Goal: Feedback & Contribution: Contribute content

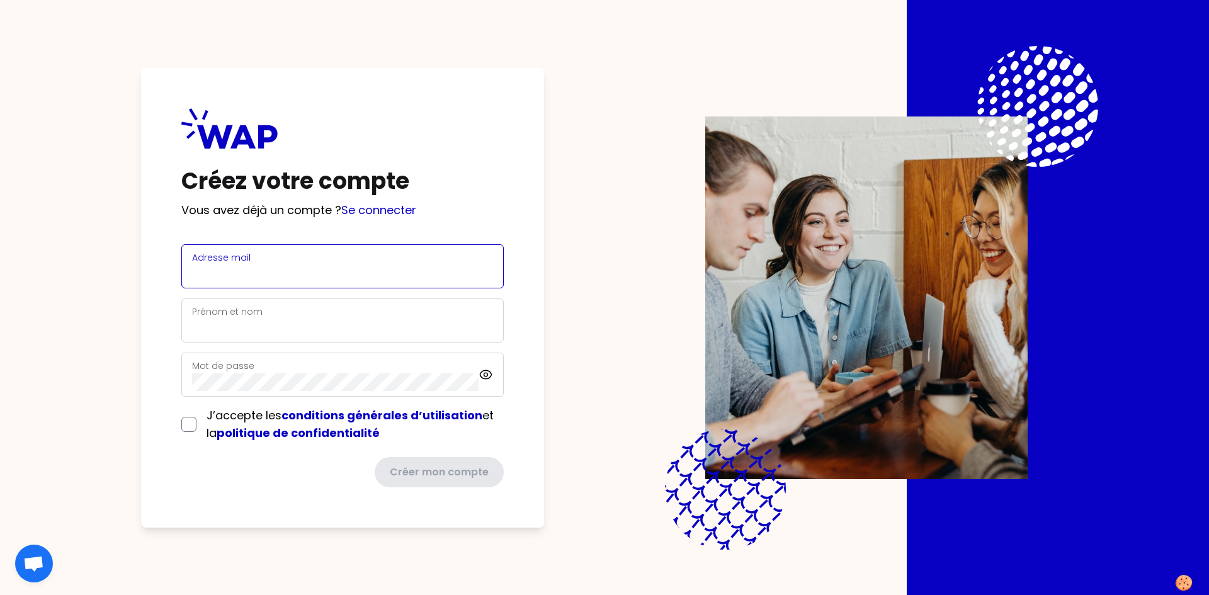
click at [273, 270] on input "Adresse mail" at bounding box center [342, 274] width 301 height 18
type input "[PERSON_NAME][EMAIL_ADDRESS][PERSON_NAME][DOMAIN_NAME]"
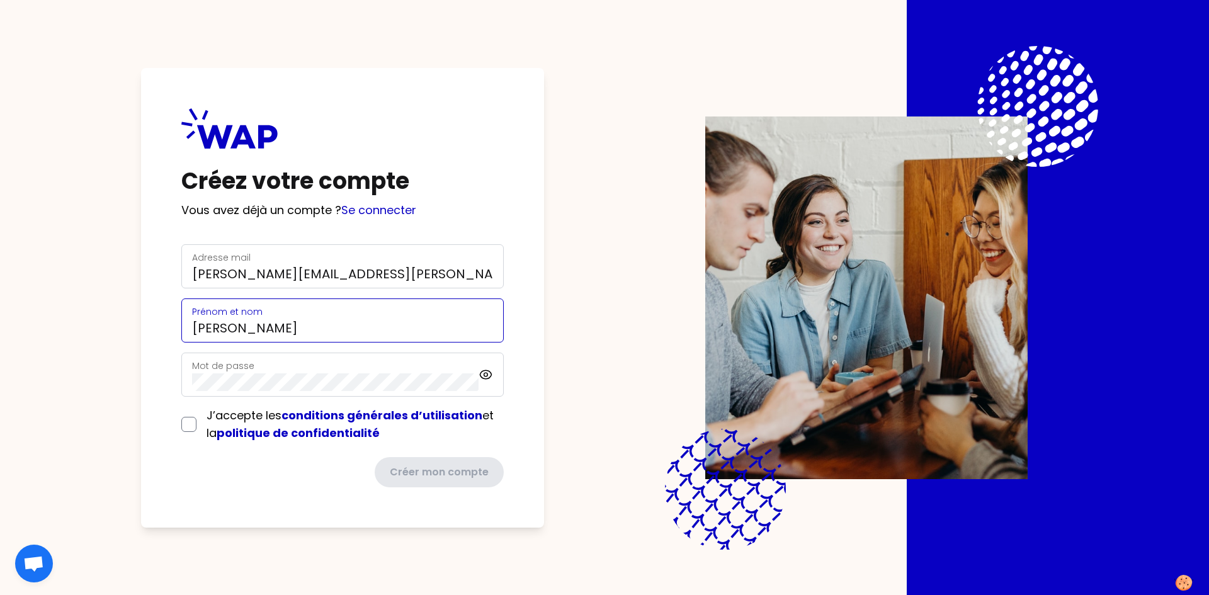
type input "[PERSON_NAME]"
click at [0, 594] on com-1password-button at bounding box center [0, 595] width 0 height 0
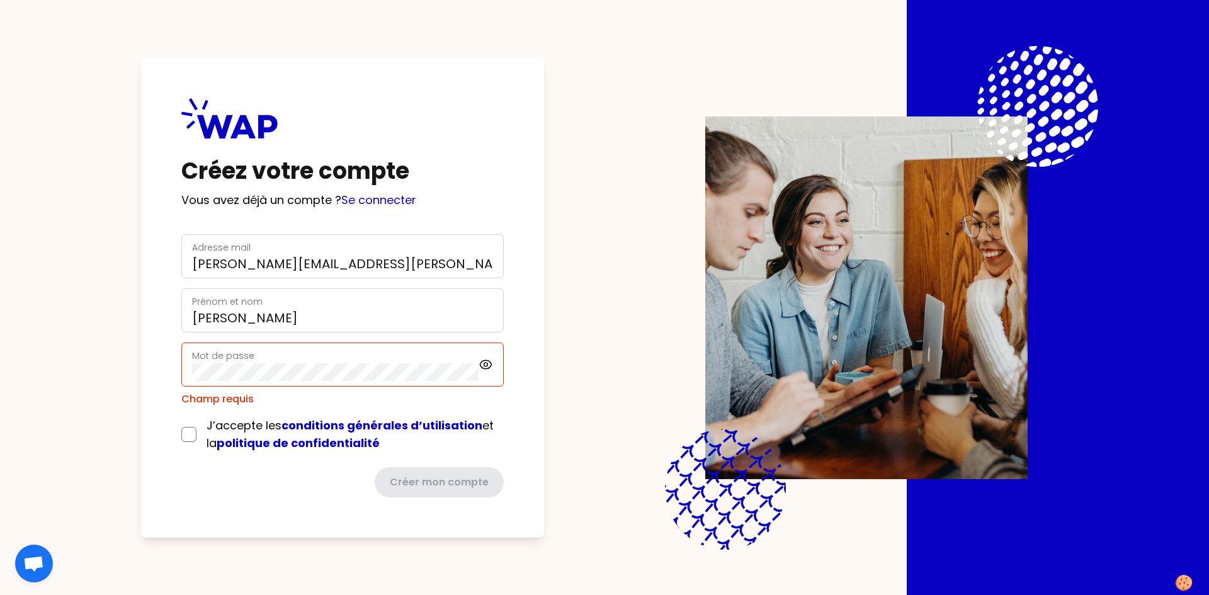
click at [0, 594] on com-1password-button at bounding box center [0, 595] width 0 height 0
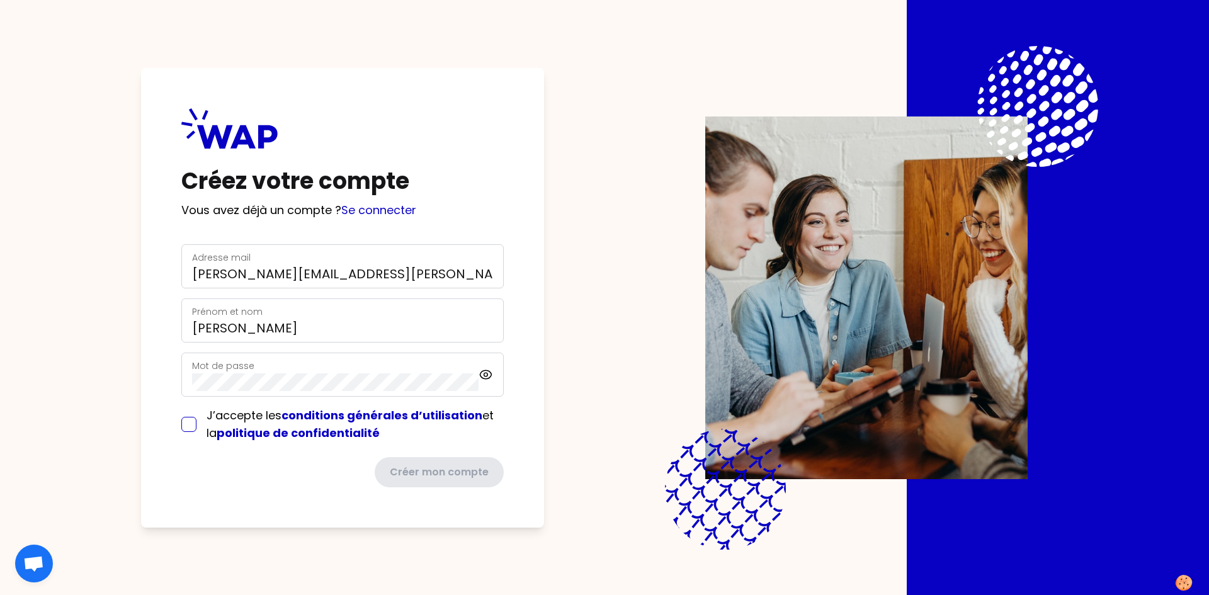
click at [188, 422] on input "checkbox" at bounding box center [188, 424] width 15 height 15
checkbox input "true"
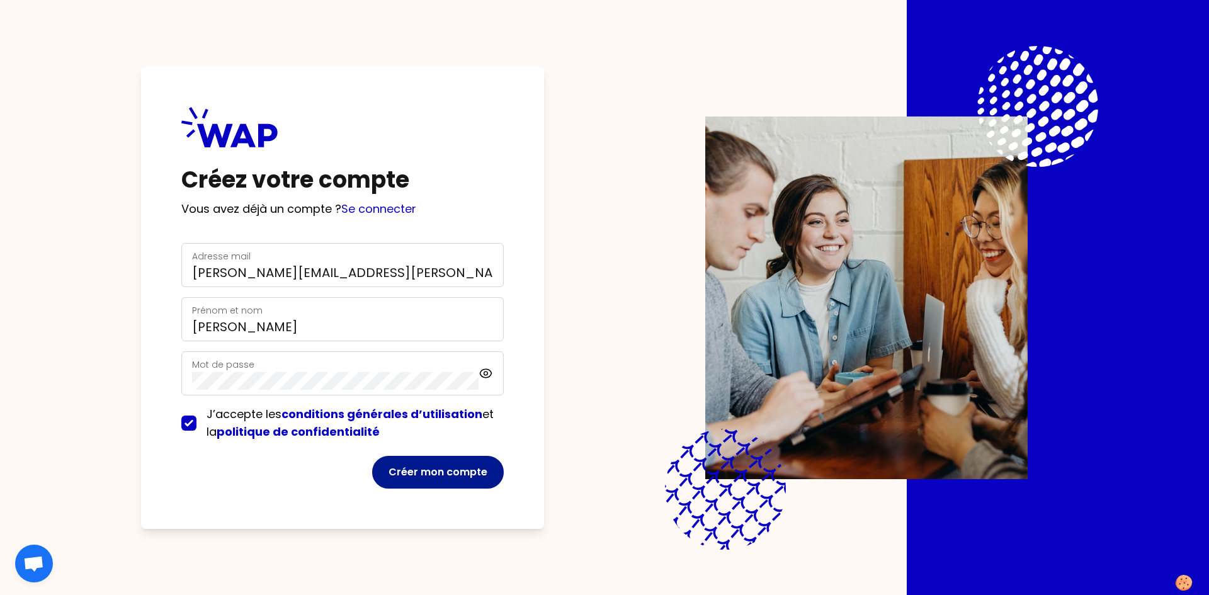
click at [444, 465] on button "Créer mon compte" at bounding box center [438, 472] width 132 height 33
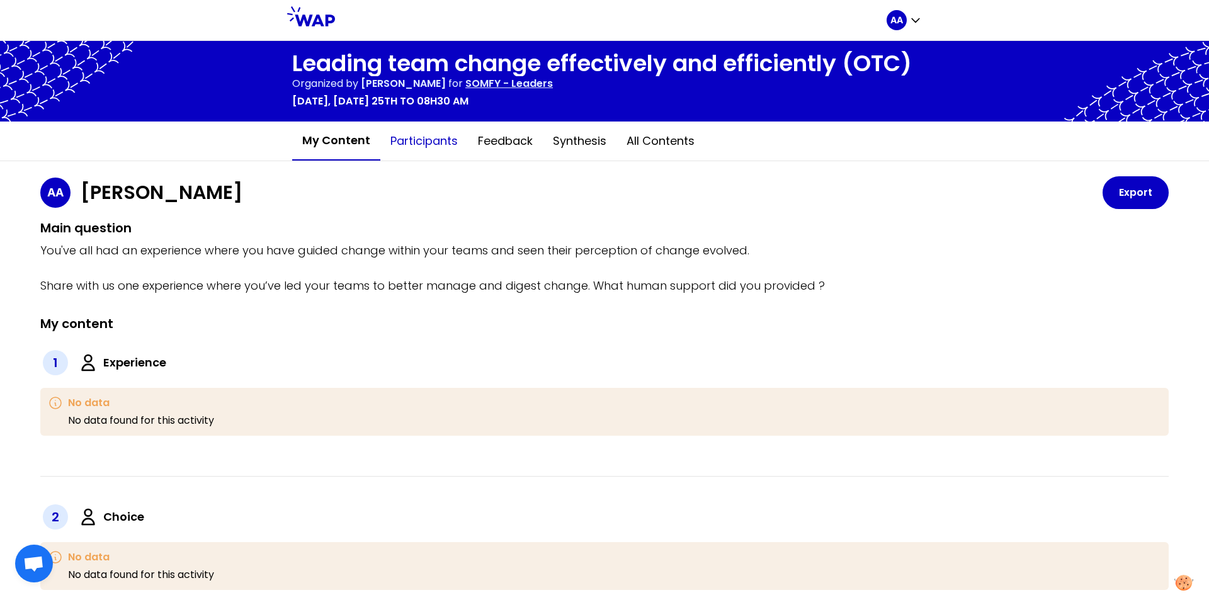
click at [412, 142] on button "Participants" at bounding box center [424, 141] width 88 height 38
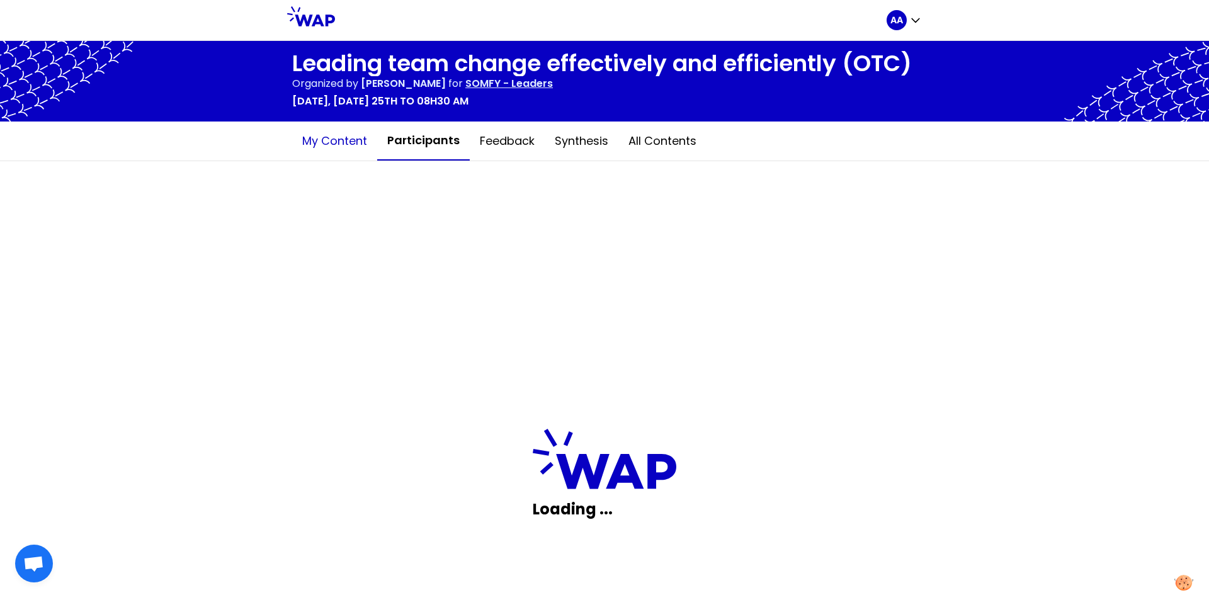
click at [334, 145] on button "My content" at bounding box center [334, 141] width 85 height 38
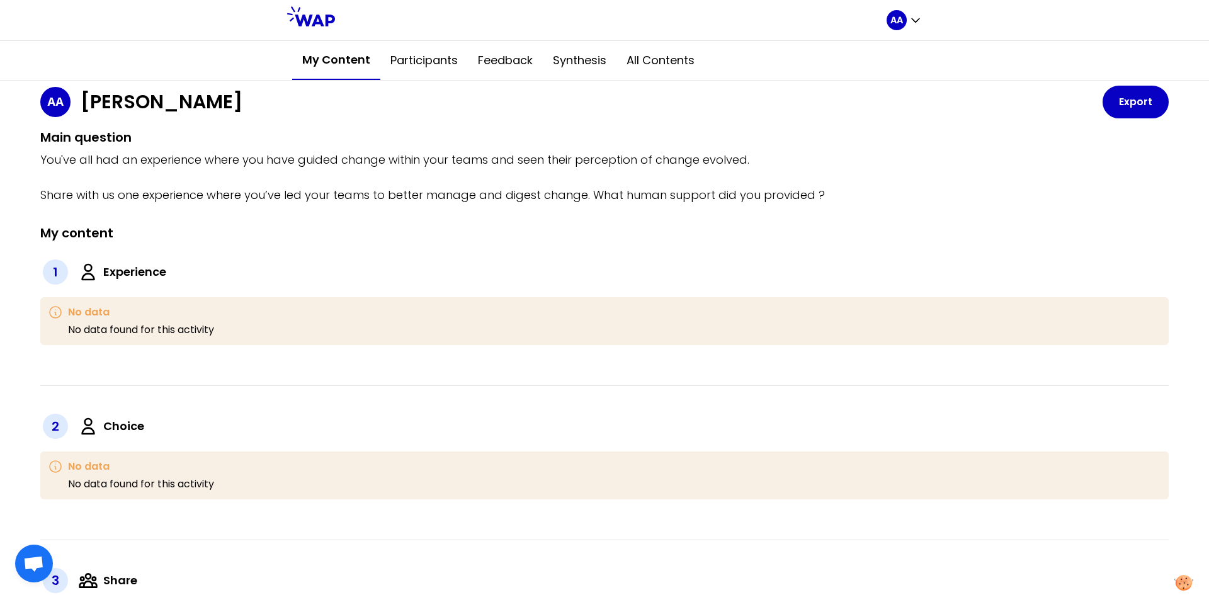
scroll to position [91, 0]
click at [265, 376] on div "1 Experience No data No data found for this activity" at bounding box center [604, 316] width 1128 height 139
click at [266, 329] on div "No data No data found for this activity" at bounding box center [614, 321] width 1093 height 33
click at [118, 272] on label "Experience" at bounding box center [134, 272] width 63 height 18
click at [49, 271] on div "1" at bounding box center [55, 271] width 25 height 25
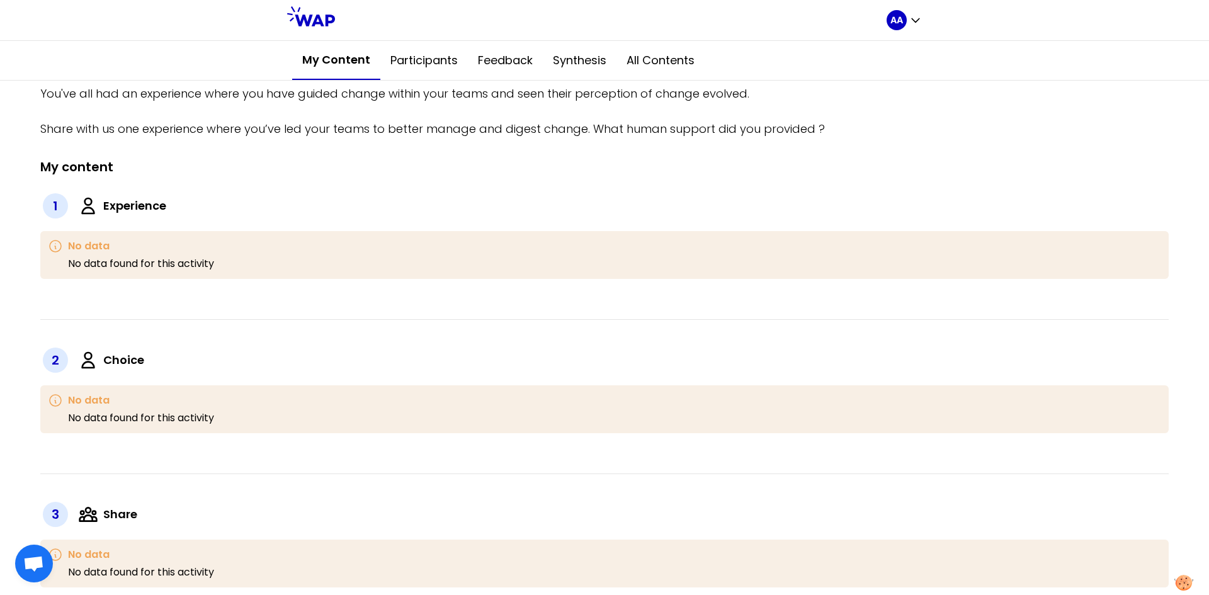
scroll to position [0, 0]
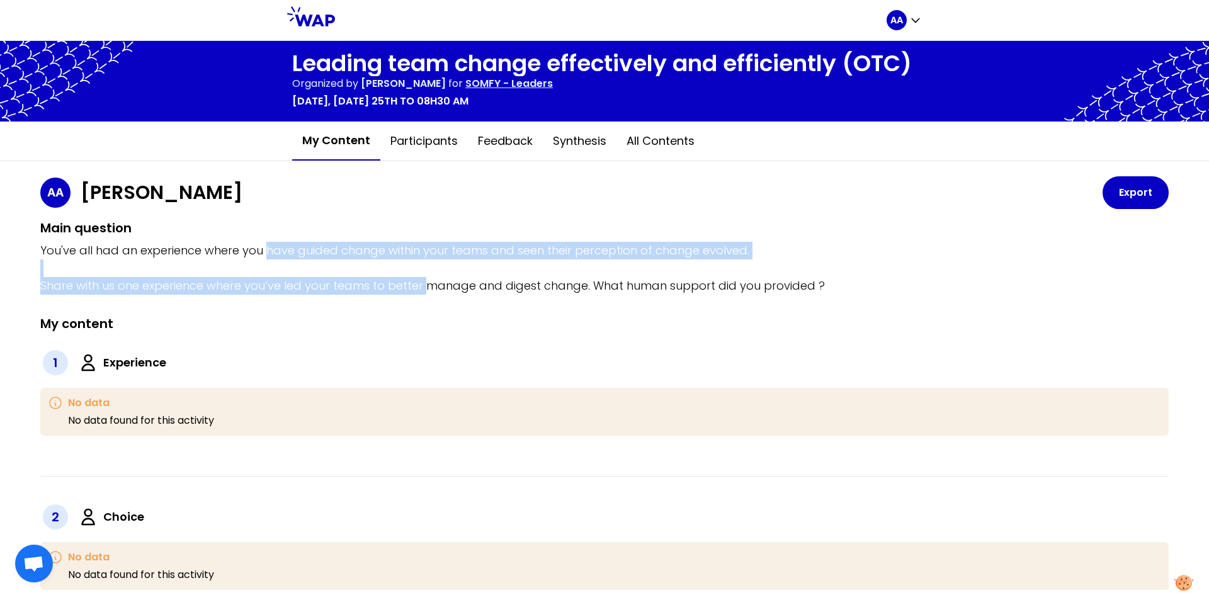
drag, startPoint x: 265, startPoint y: 242, endPoint x: 427, endPoint y: 294, distance: 169.8
click at [427, 294] on p "You've all had an experience where you have guided change within your teams and…" at bounding box center [604, 268] width 1128 height 53
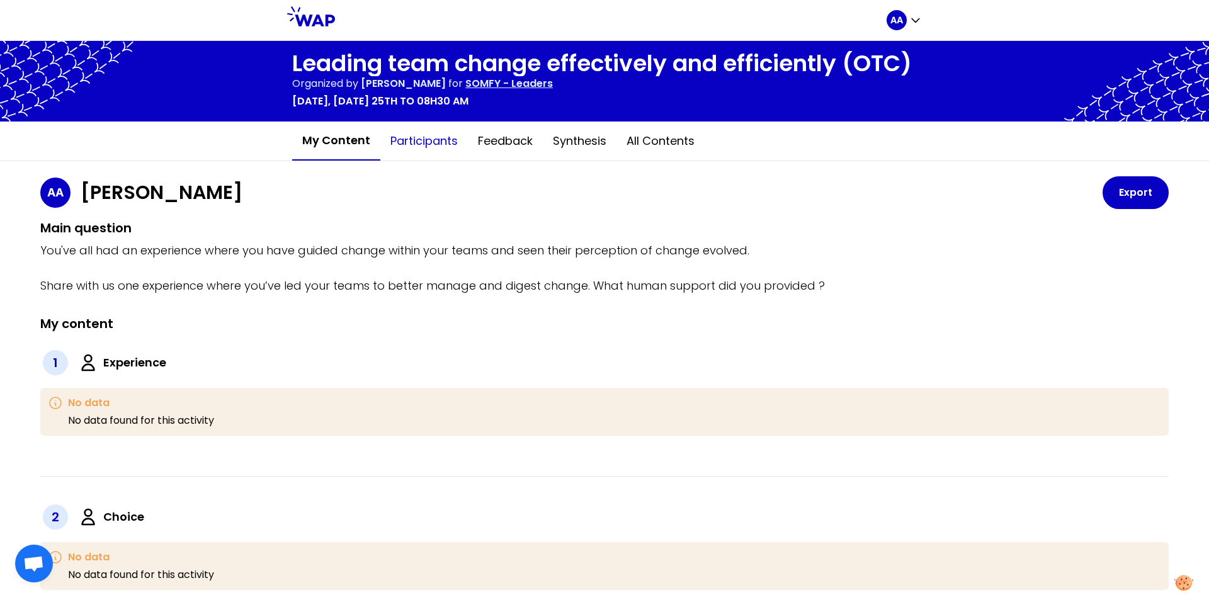
click at [422, 148] on button "Participants" at bounding box center [424, 141] width 88 height 38
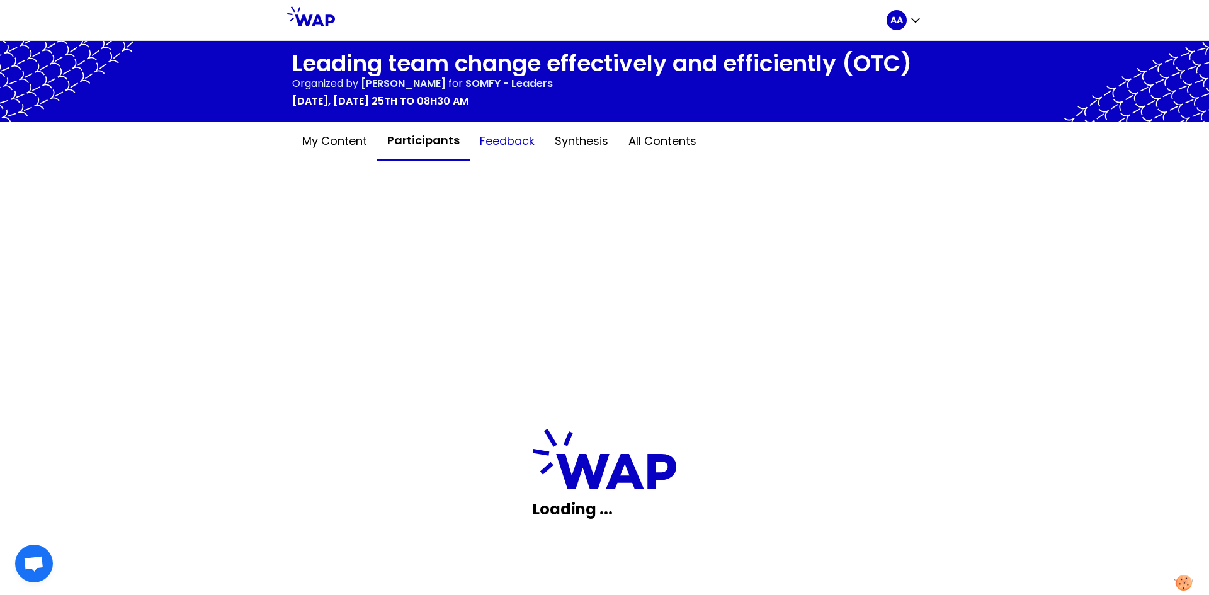
click at [482, 150] on button "Feedback" at bounding box center [507, 141] width 75 height 38
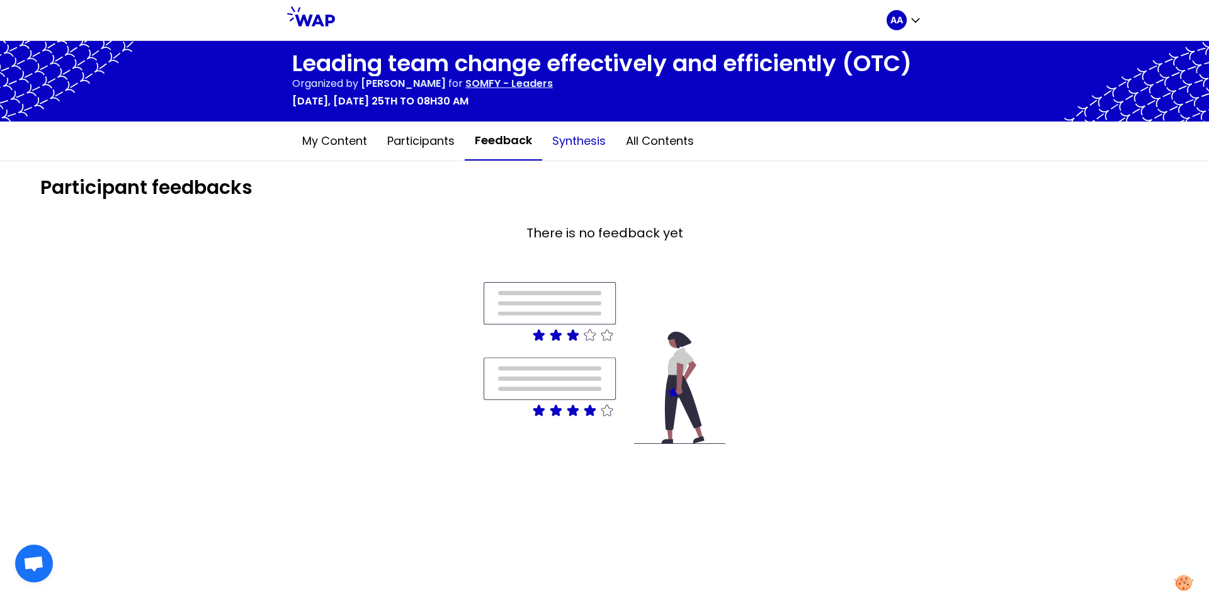
click at [567, 140] on button "Synthesis" at bounding box center [579, 141] width 74 height 38
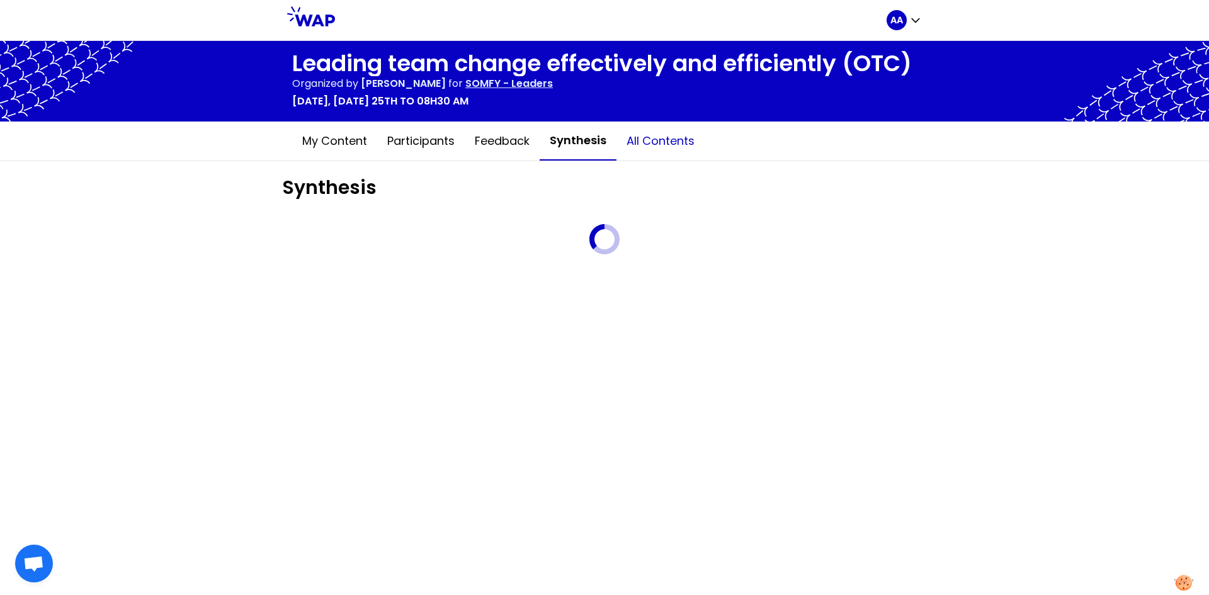
click at [626, 150] on button "All contents" at bounding box center [660, 141] width 88 height 38
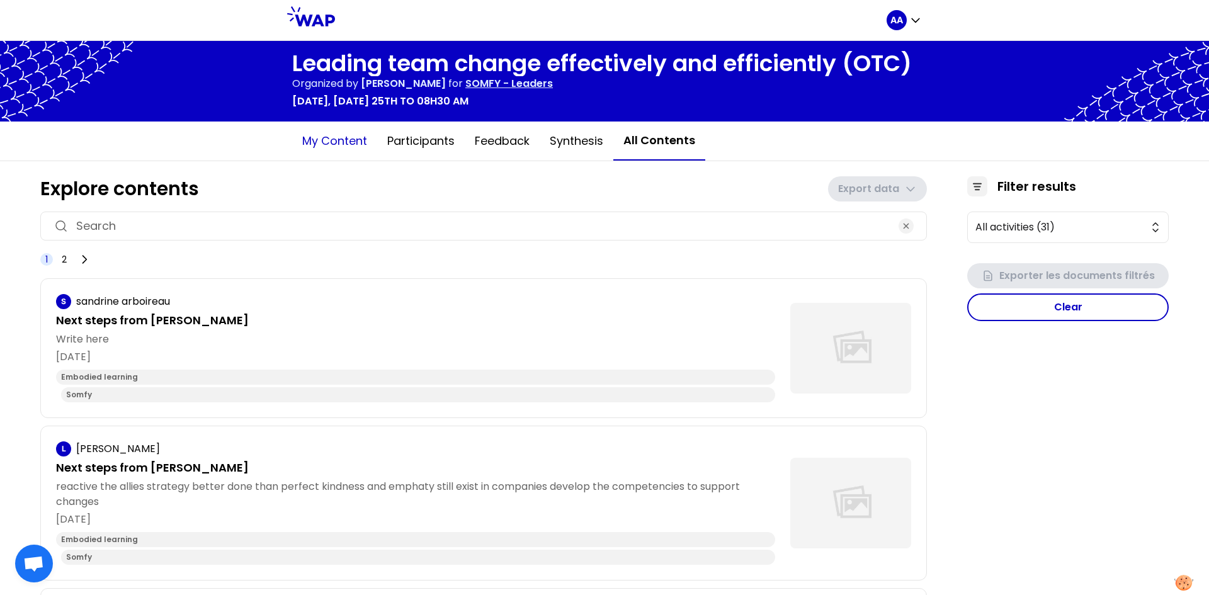
click at [309, 141] on button "My content" at bounding box center [334, 141] width 85 height 38
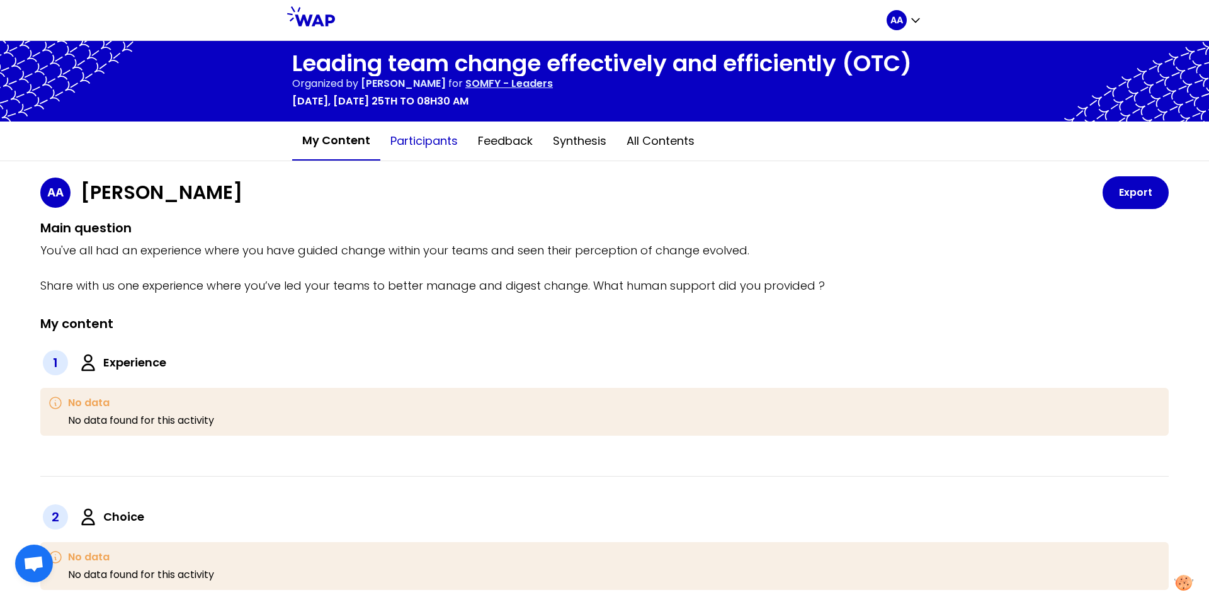
click at [420, 146] on button "Participants" at bounding box center [424, 141] width 88 height 38
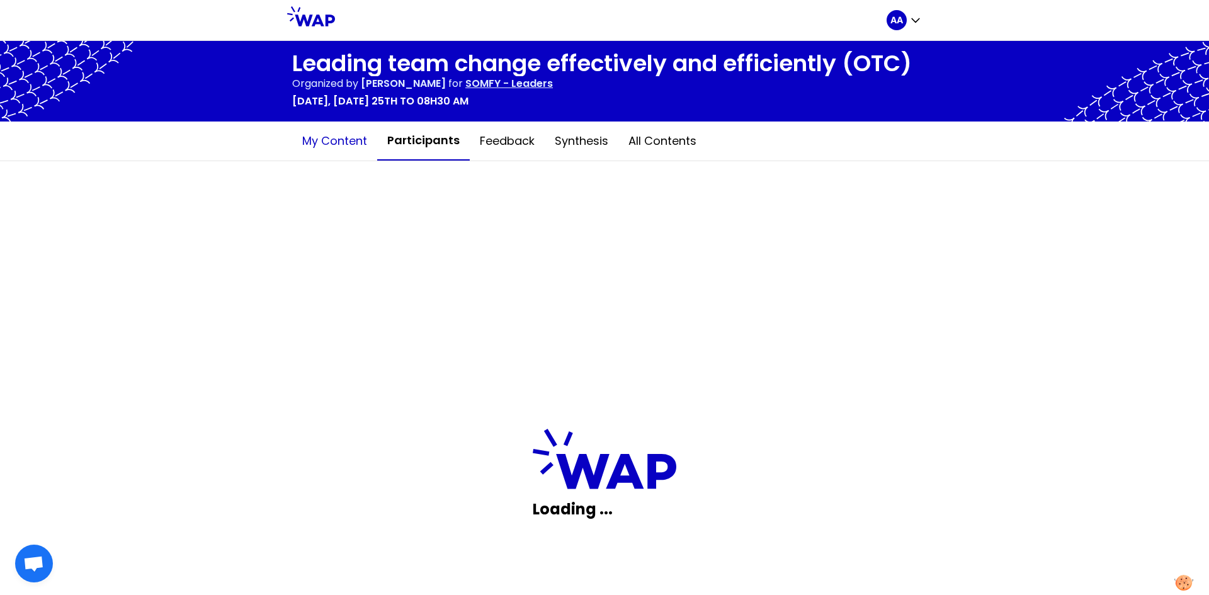
click at [359, 139] on button "My content" at bounding box center [334, 141] width 85 height 38
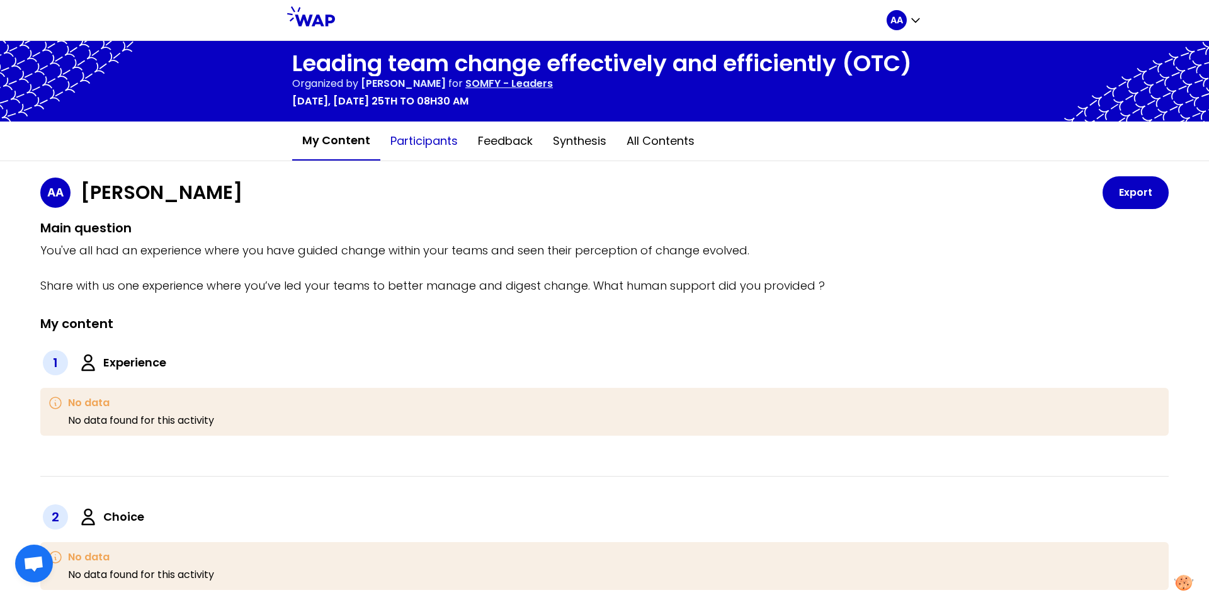
click at [452, 150] on button "Participants" at bounding box center [424, 141] width 88 height 38
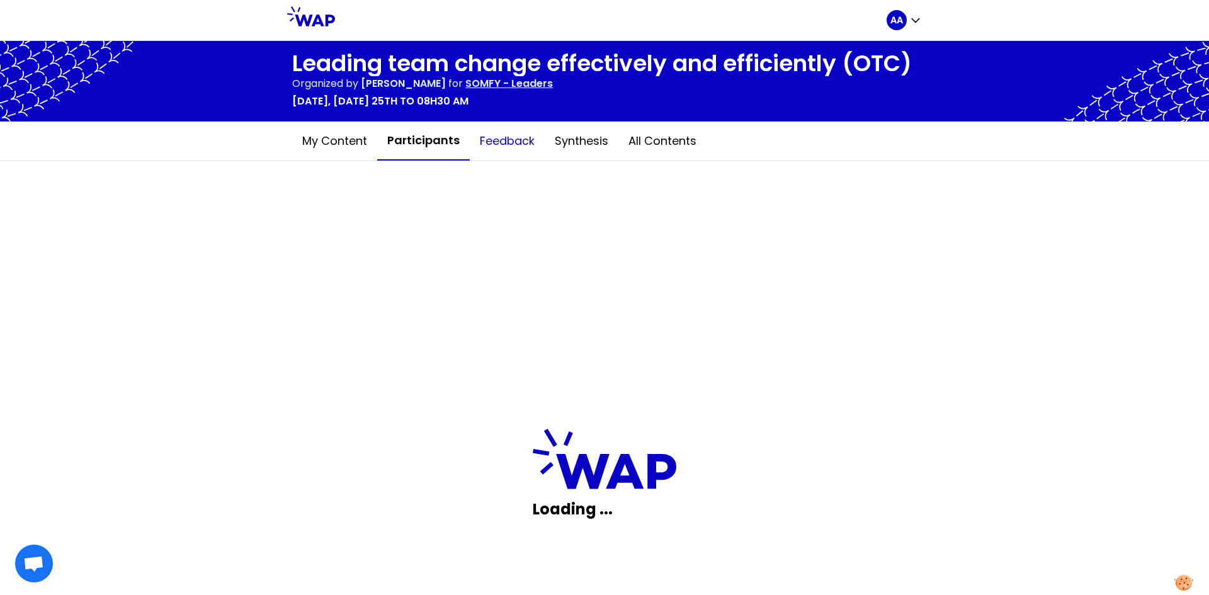
click at [512, 135] on button "Feedback" at bounding box center [507, 141] width 75 height 38
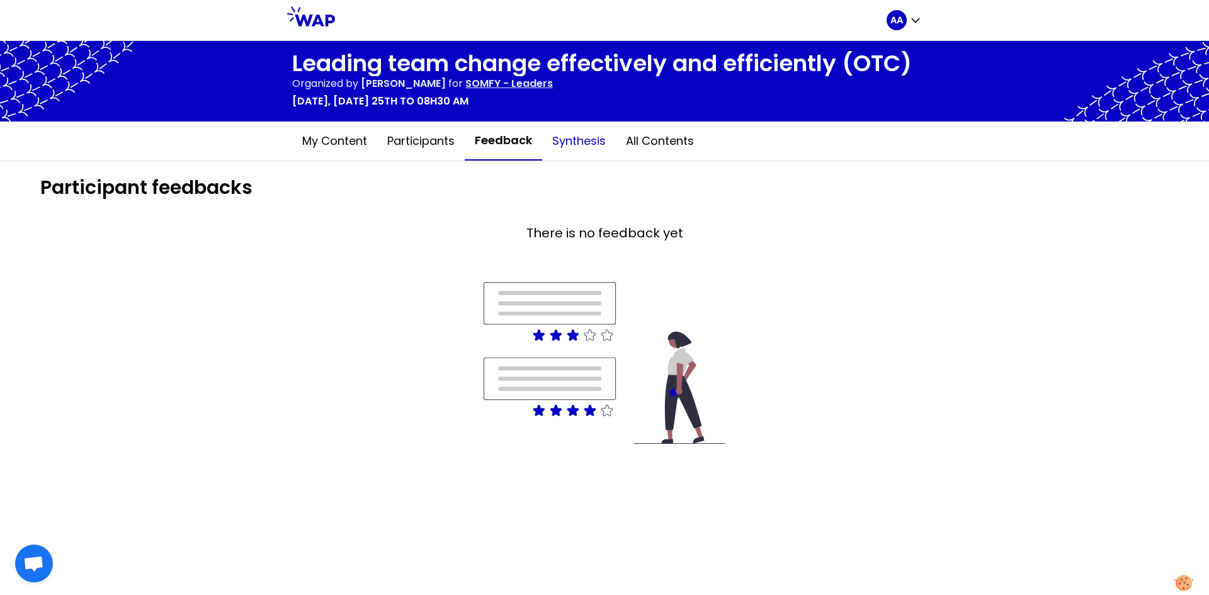
click at [580, 134] on button "Synthesis" at bounding box center [579, 141] width 74 height 38
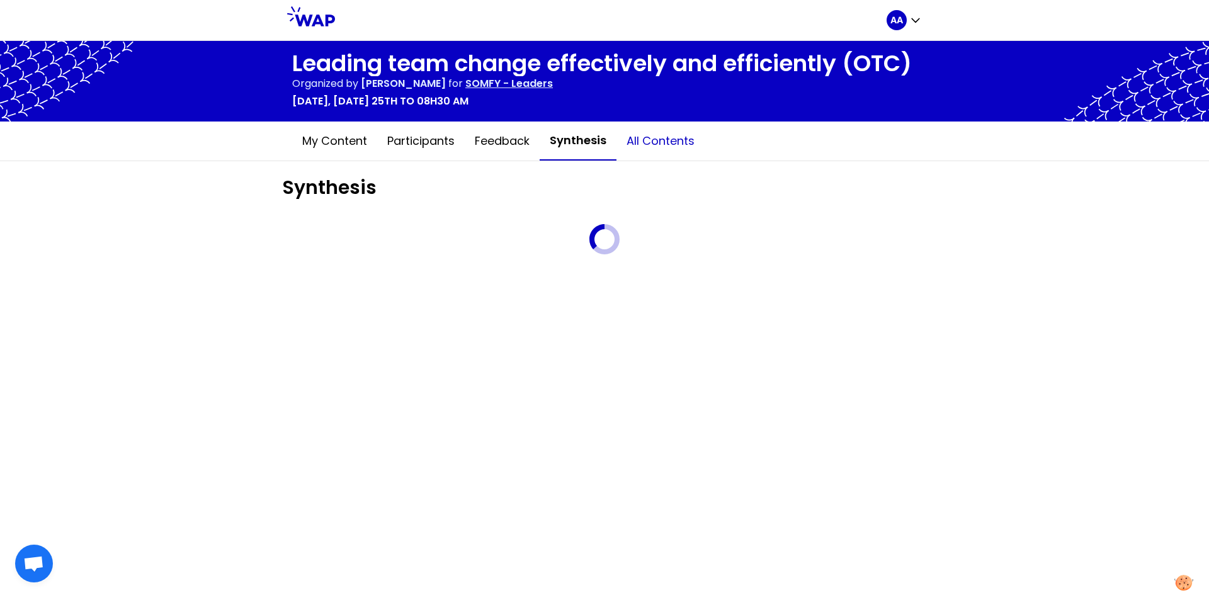
click at [646, 145] on button "All contents" at bounding box center [660, 141] width 88 height 38
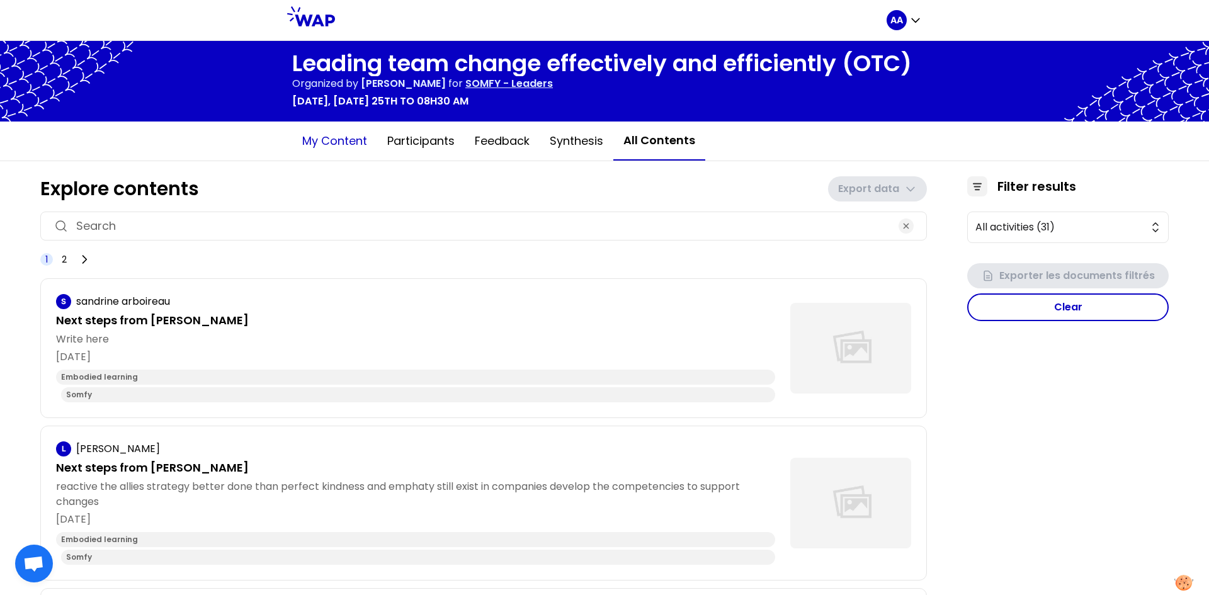
click at [319, 140] on button "My content" at bounding box center [334, 141] width 85 height 38
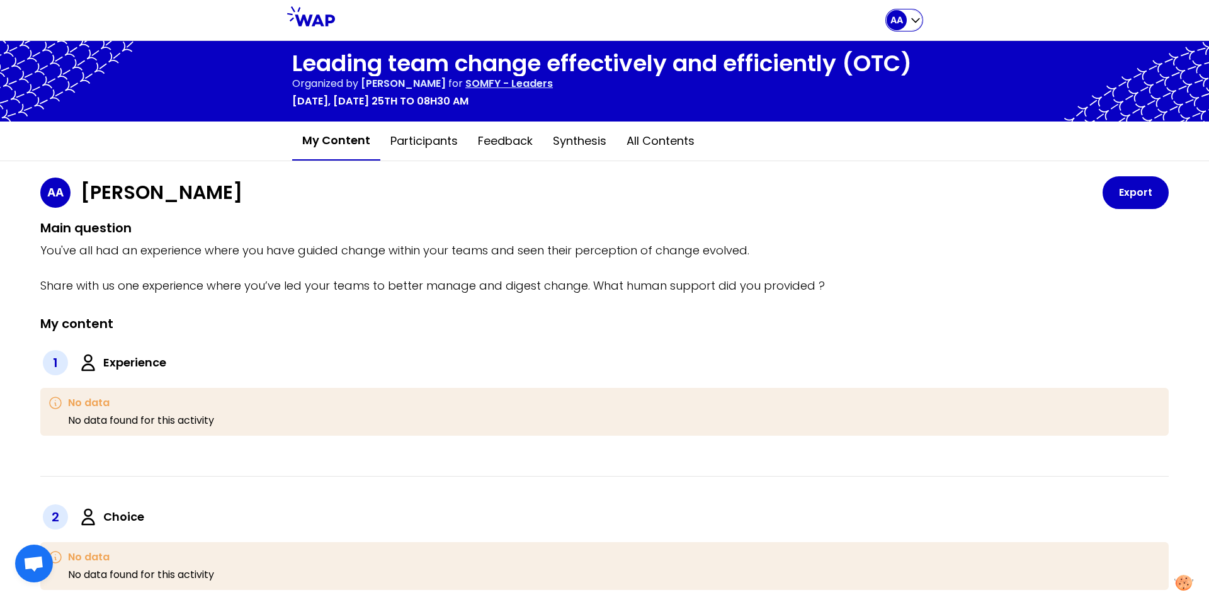
click at [892, 13] on div "AA" at bounding box center [896, 20] width 20 height 20
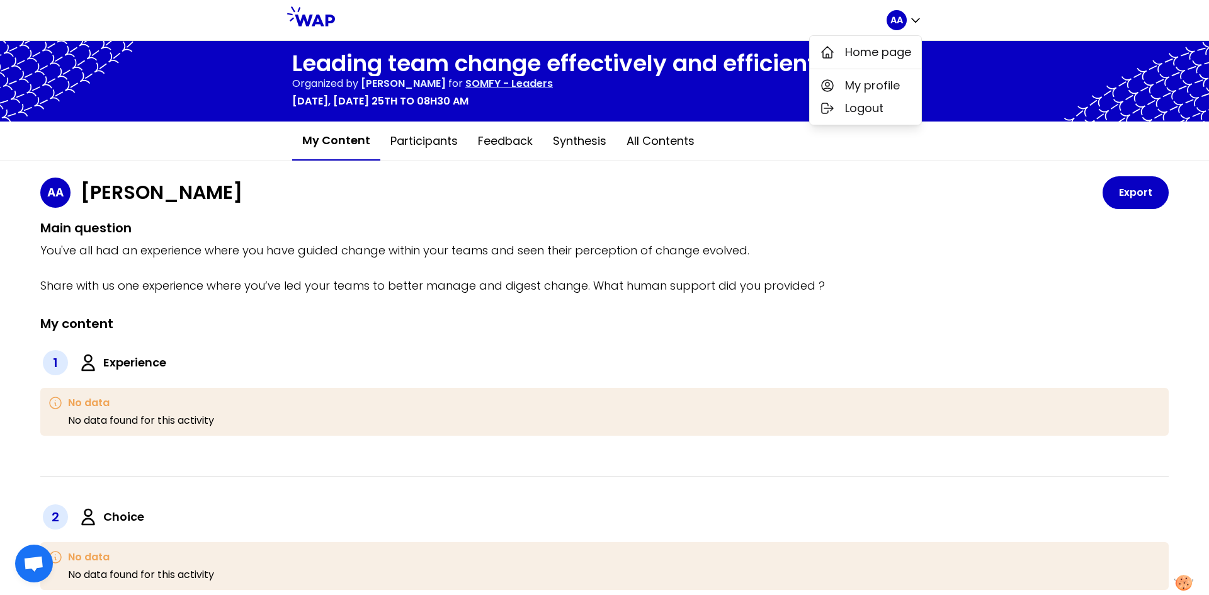
click at [650, 238] on div "Main question You've all had an experience where you have guided change within …" at bounding box center [604, 257] width 1128 height 76
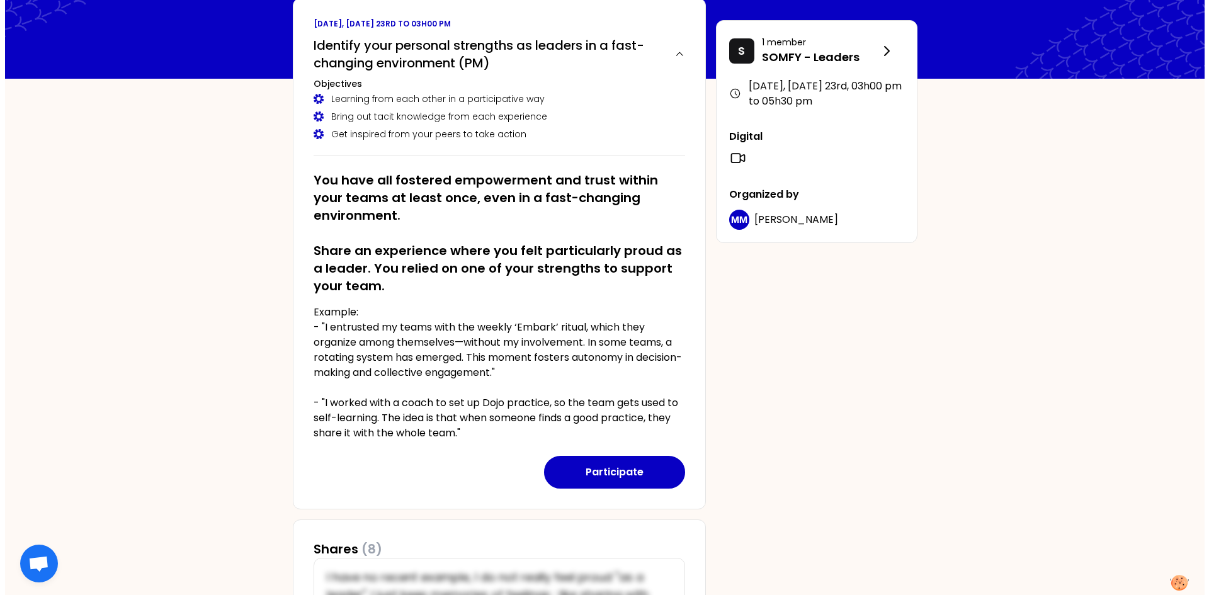
scroll to position [79, 0]
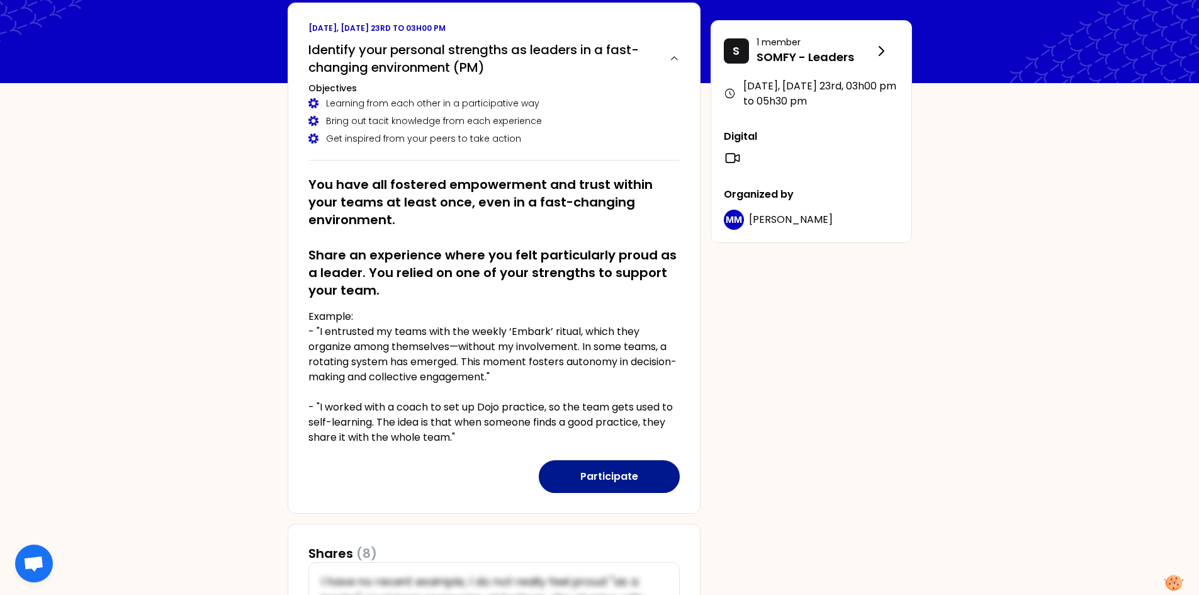
click at [614, 472] on button "Participate" at bounding box center [609, 476] width 141 height 33
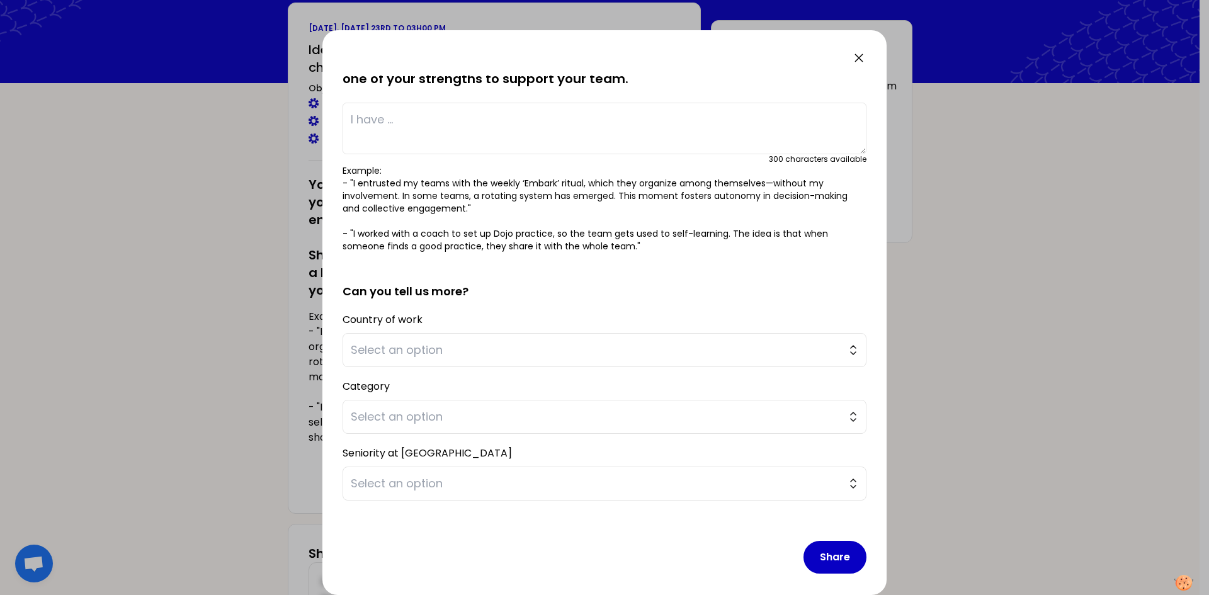
scroll to position [77, 0]
click at [531, 345] on span "Select an option" at bounding box center [596, 350] width 490 height 18
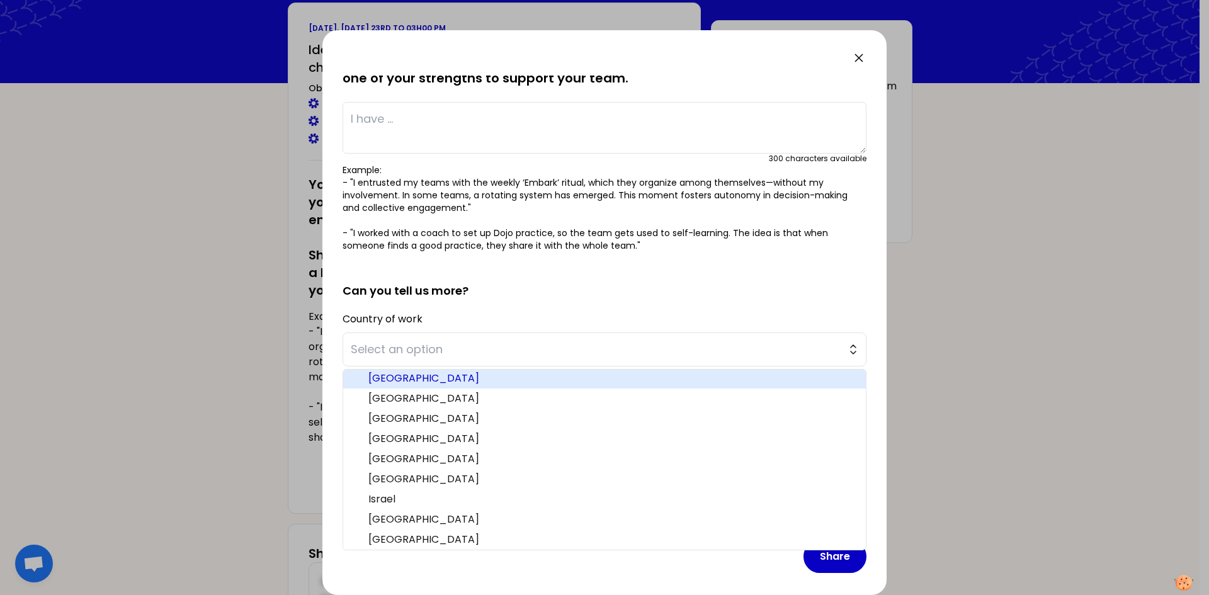
scroll to position [123, 0]
click at [421, 380] on span "[GEOGRAPHIC_DATA]" at bounding box center [611, 379] width 487 height 15
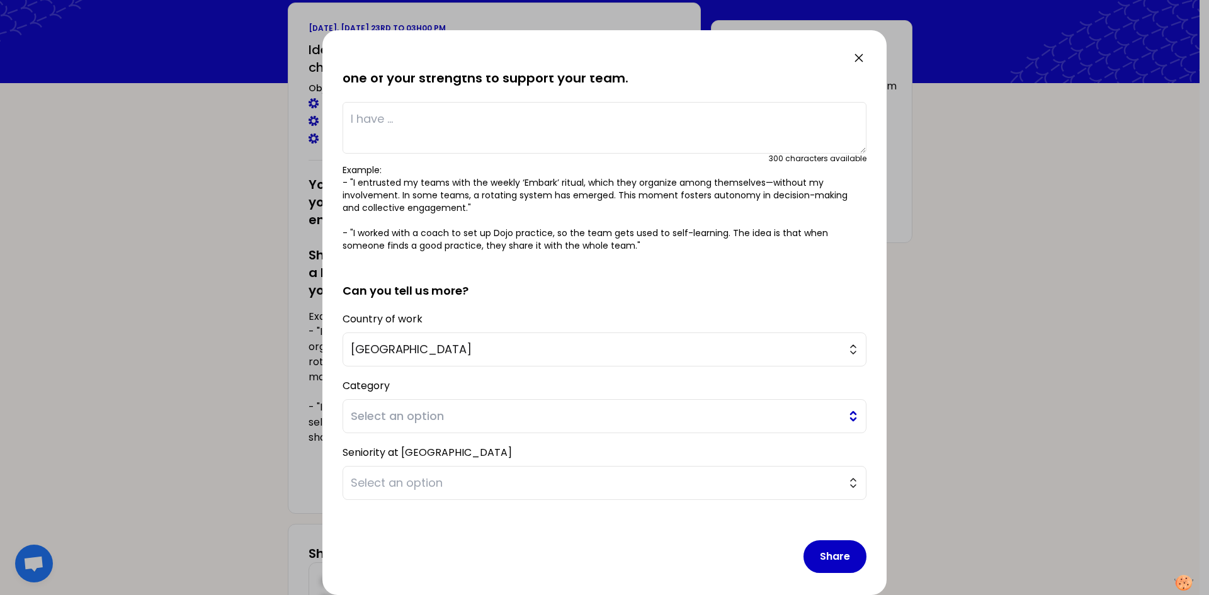
click at [411, 414] on span "Select an option" at bounding box center [596, 416] width 490 height 18
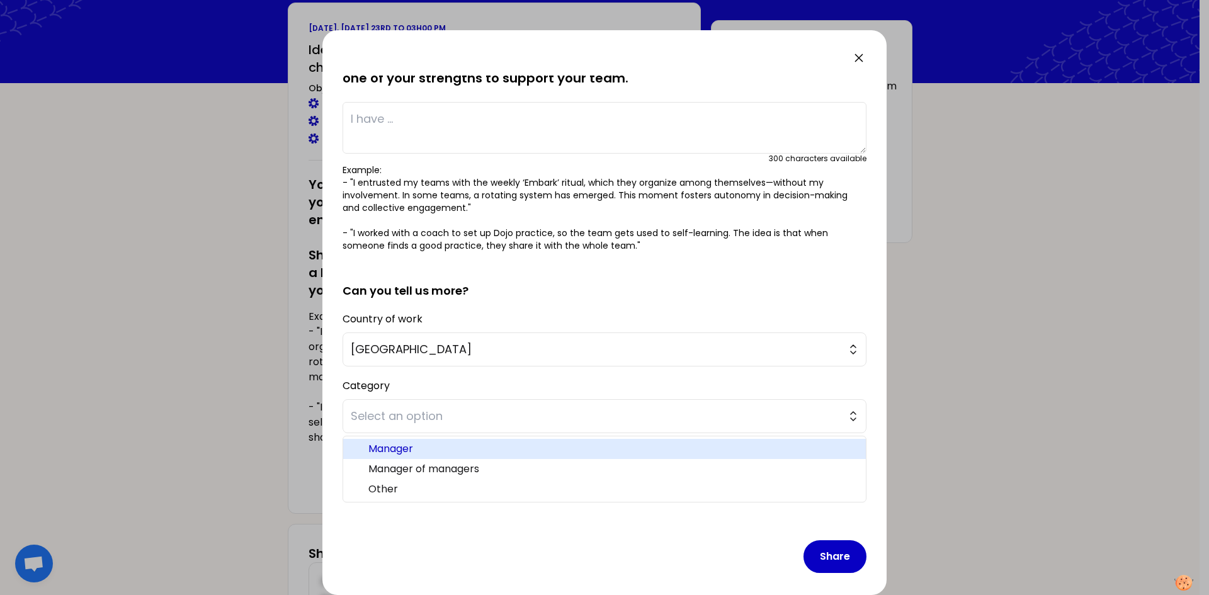
click at [406, 453] on span "Manager" at bounding box center [611, 448] width 487 height 15
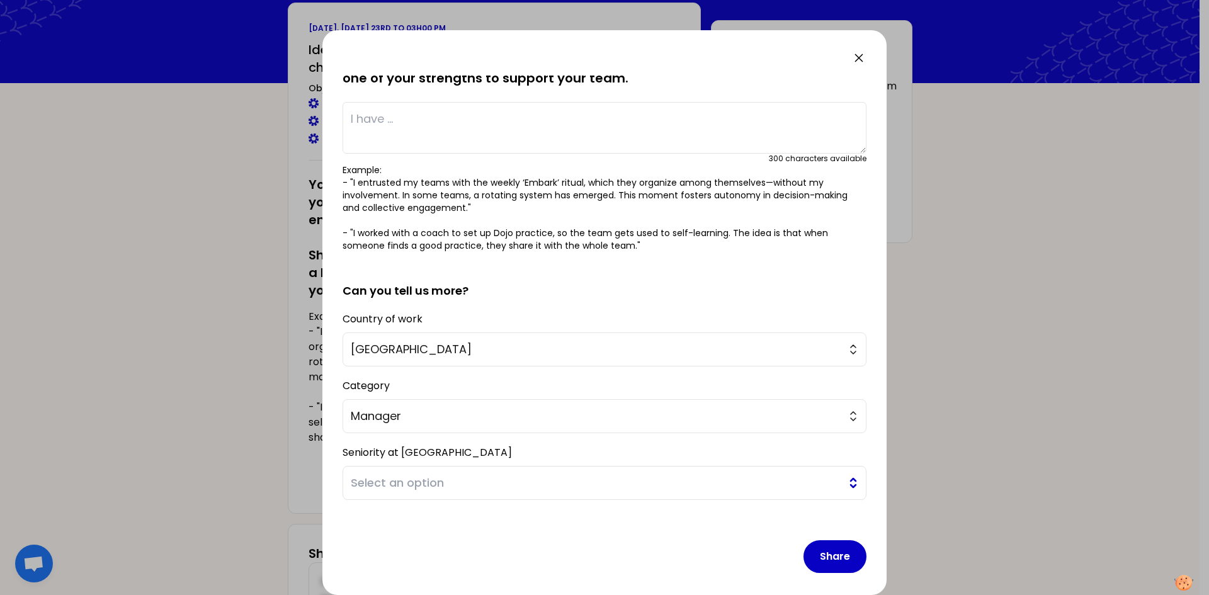
click at [402, 482] on span "Select an option" at bounding box center [596, 483] width 490 height 18
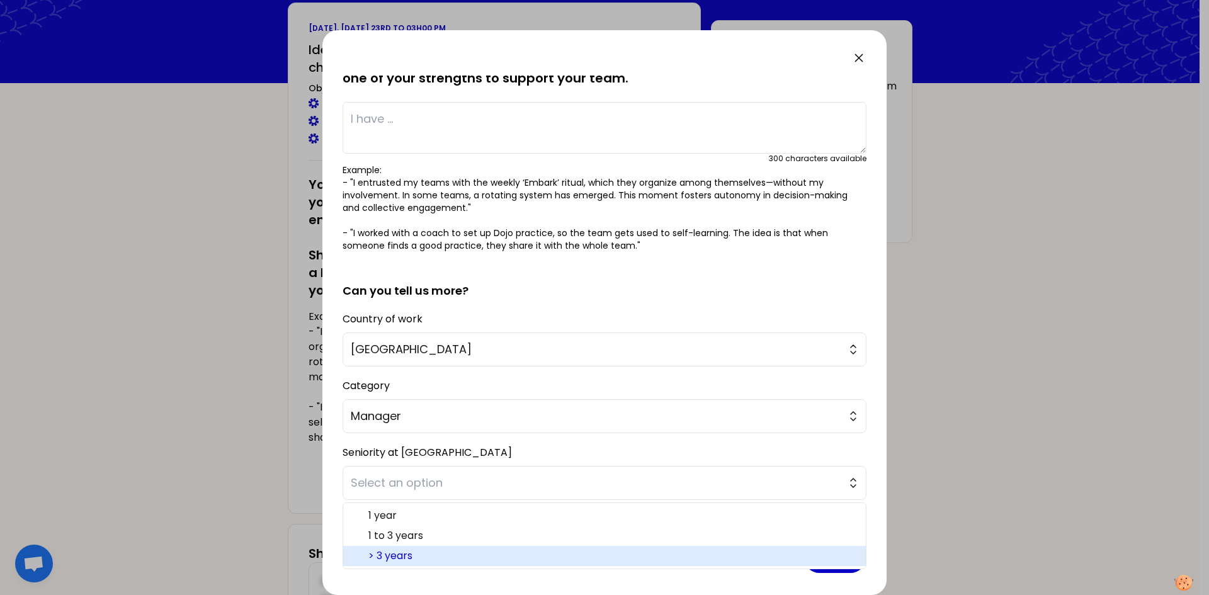
click at [402, 552] on span "> 3 years" at bounding box center [611, 555] width 487 height 15
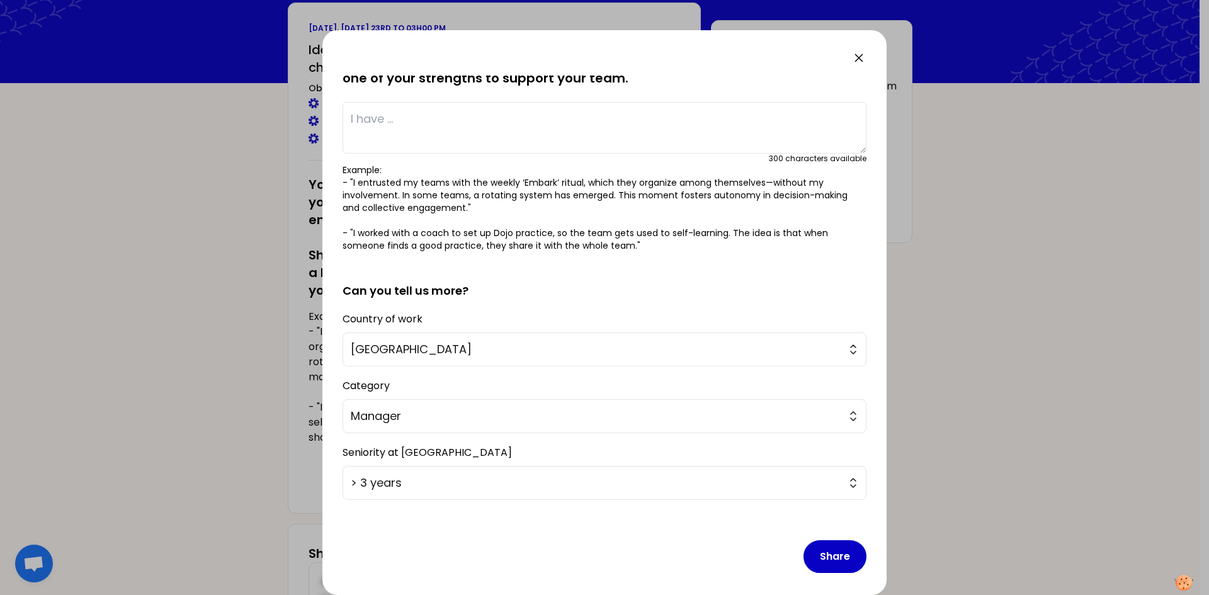
scroll to position [85, 0]
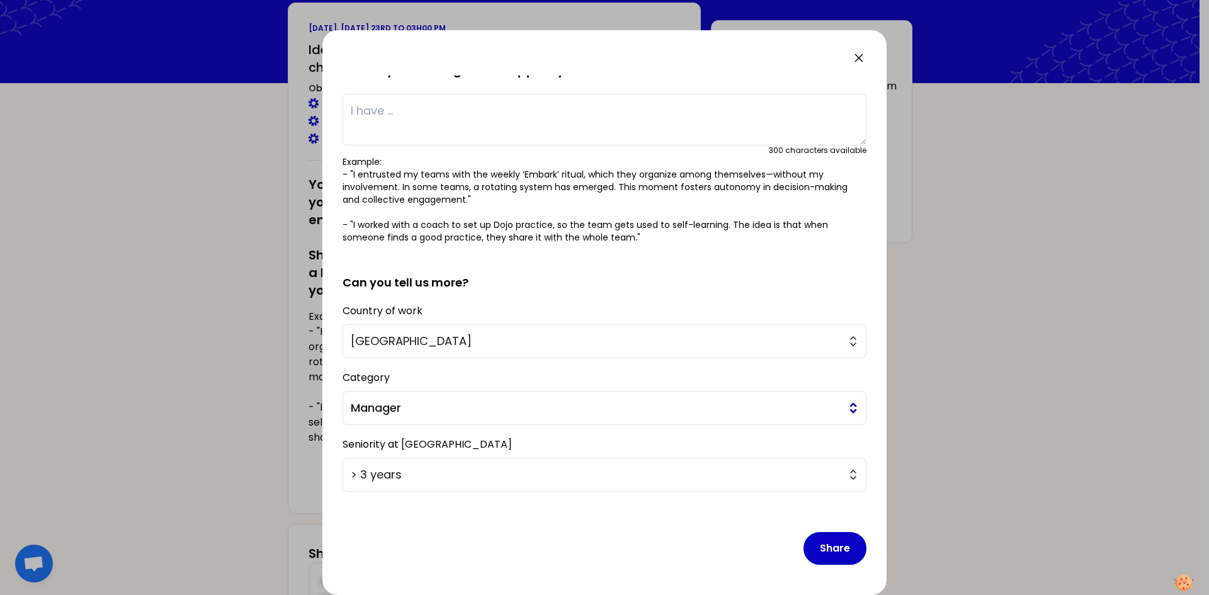
click at [502, 409] on span "Manager" at bounding box center [596, 408] width 490 height 18
click at [489, 550] on div "Share" at bounding box center [604, 538] width 524 height 73
click at [815, 546] on button "Share" at bounding box center [834, 548] width 63 height 33
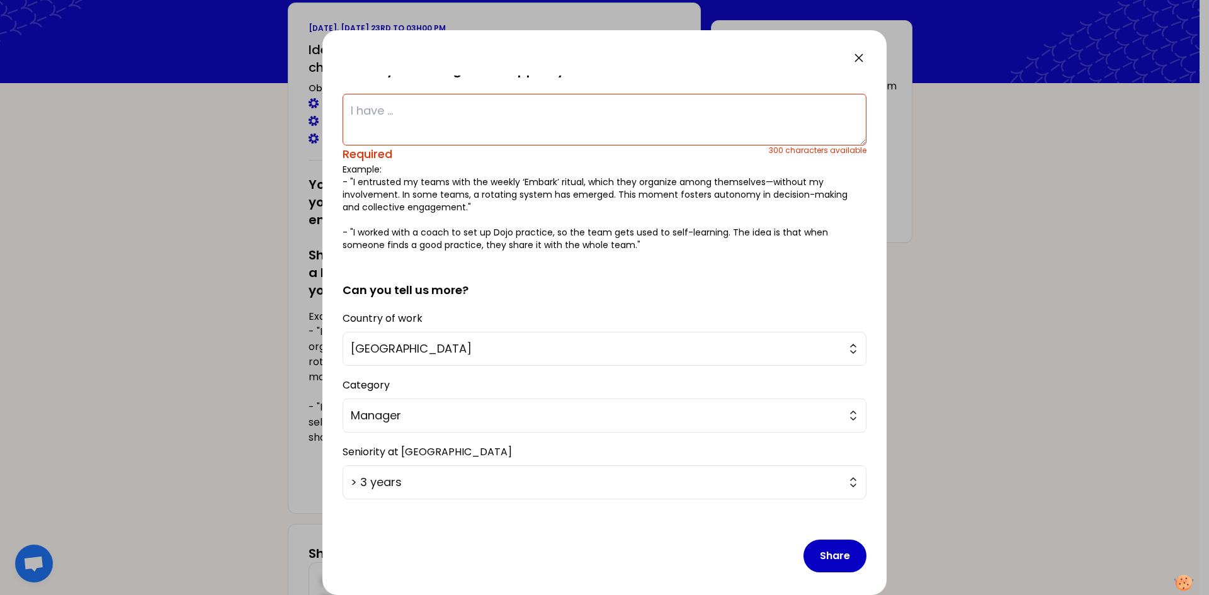
scroll to position [0, 0]
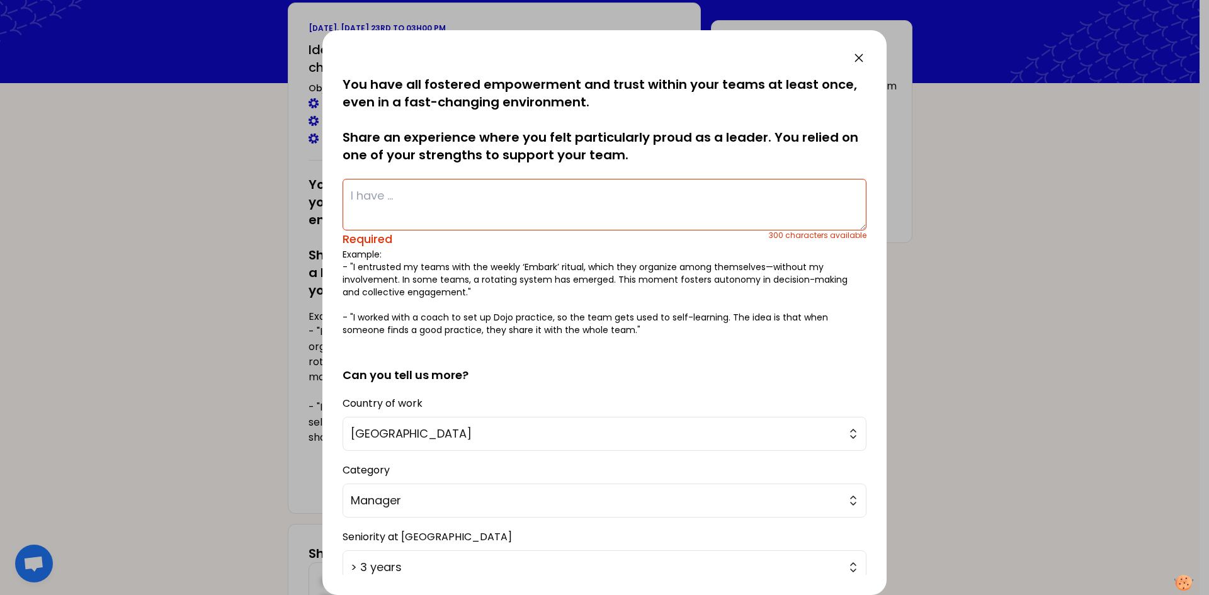
click at [550, 214] on textarea at bounding box center [604, 205] width 524 height 52
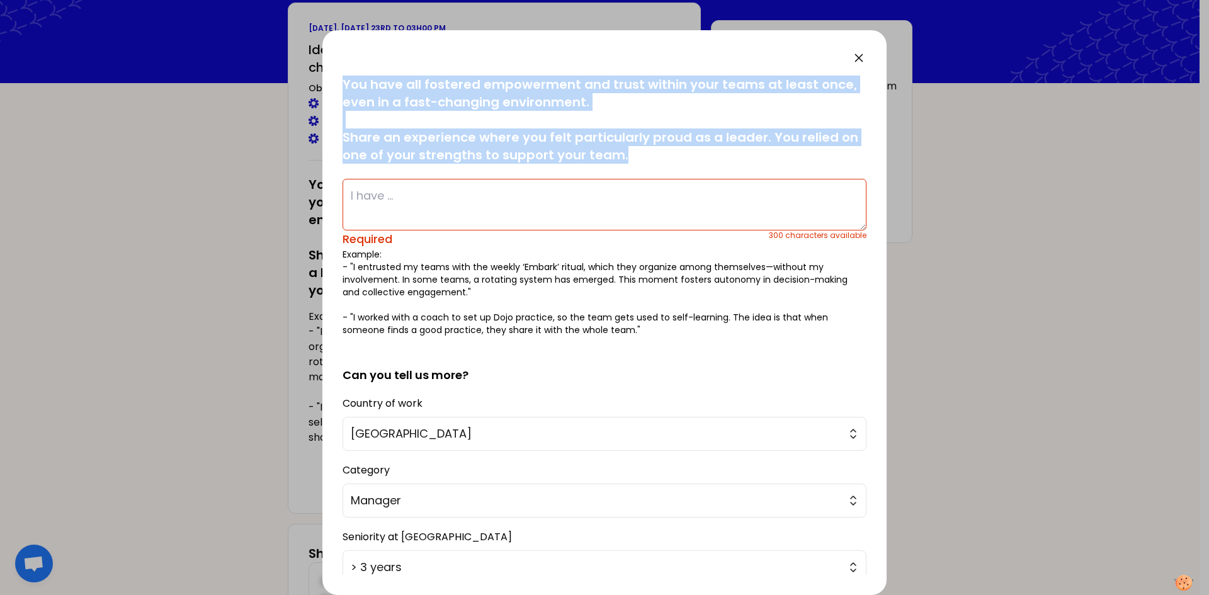
drag, startPoint x: 628, startPoint y: 157, endPoint x: 337, endPoint y: 77, distance: 301.5
click at [337, 77] on div "saved You have all fostered empowerment and trust within your teams at least on…" at bounding box center [604, 312] width 564 height 565
copy p "You have all fostered empowerment and trust within your teams at least once, ev…"
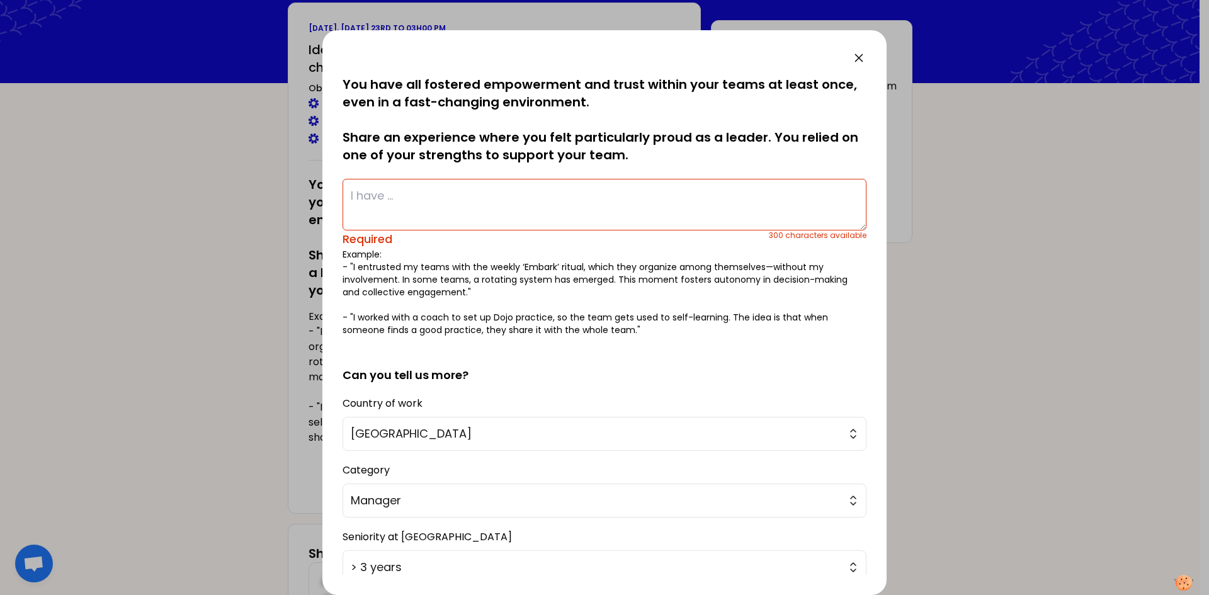
click at [484, 205] on textarea at bounding box center [604, 205] width 524 height 52
paste textarea "One of the moments I felt most proud as a leader was when I helped break down s…"
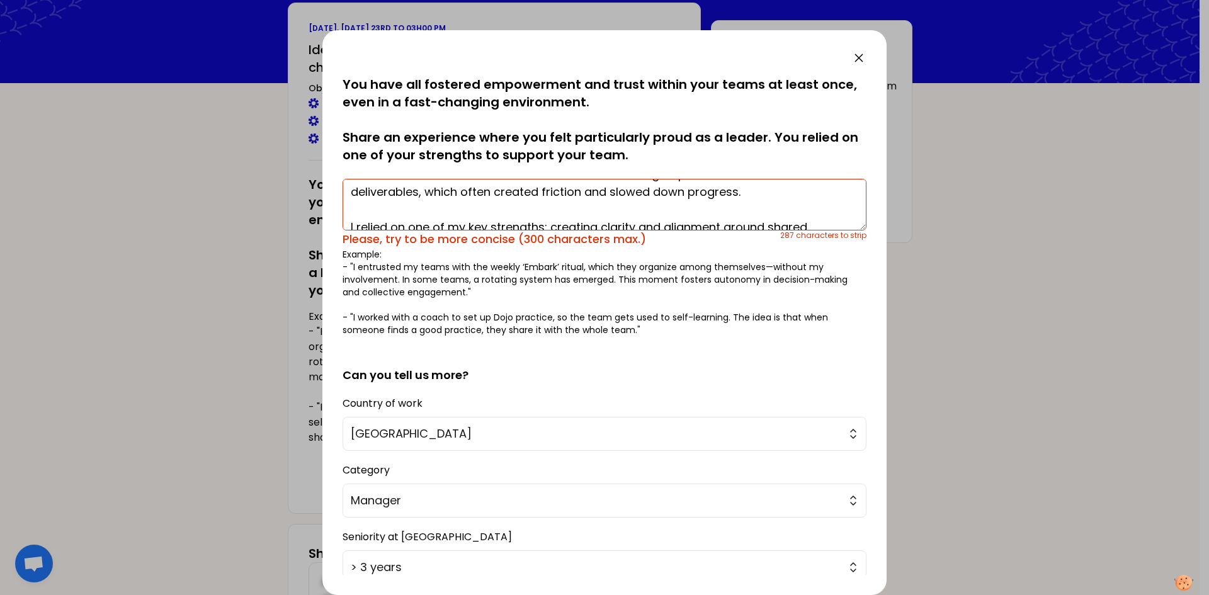
scroll to position [40, 0]
click at [750, 217] on textarea "One of the moments I felt most proud as a leader was when I helped break down s…" at bounding box center [604, 205] width 524 height 52
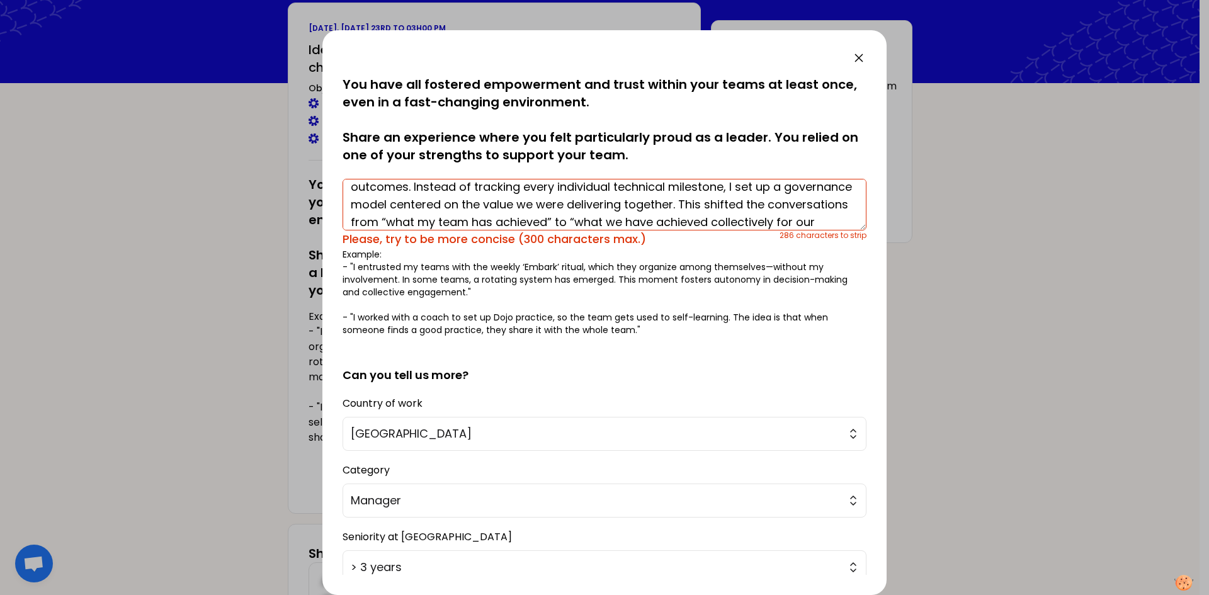
scroll to position [97, 0]
type textarea "One of the moments I felt most proud as a leader was when I helped break down s…"
drag, startPoint x: 753, startPoint y: 210, endPoint x: 733, endPoint y: 272, distance: 64.7
click at [733, 272] on div "saved You have all fostered empowerment and trust within your teams at least on…" at bounding box center [604, 206] width 524 height 261
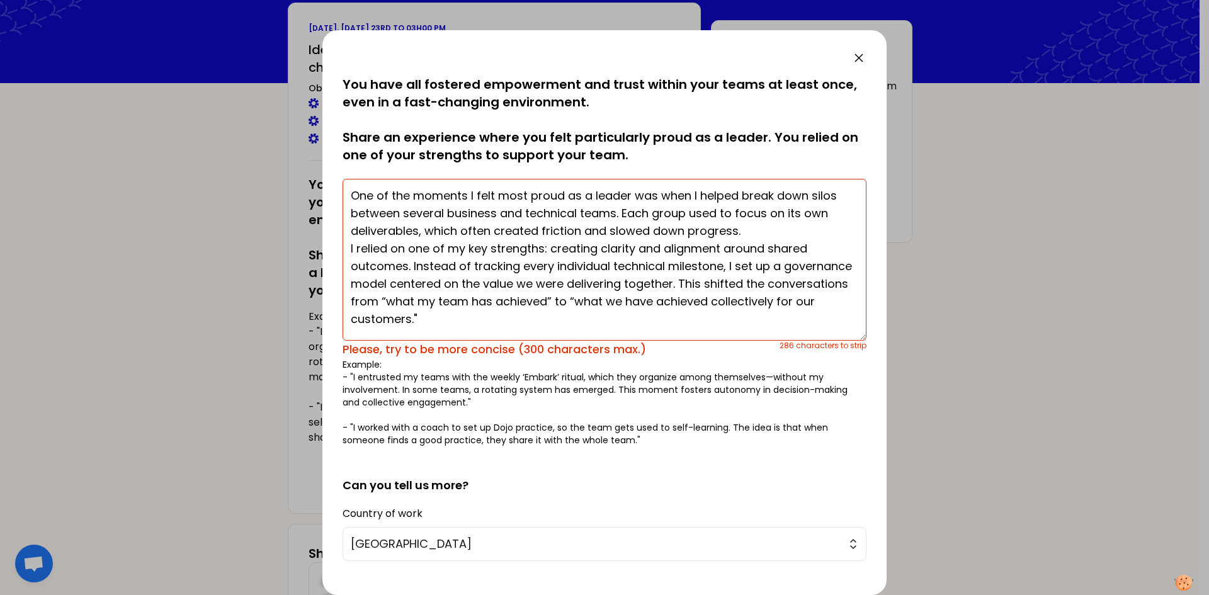
scroll to position [0, 0]
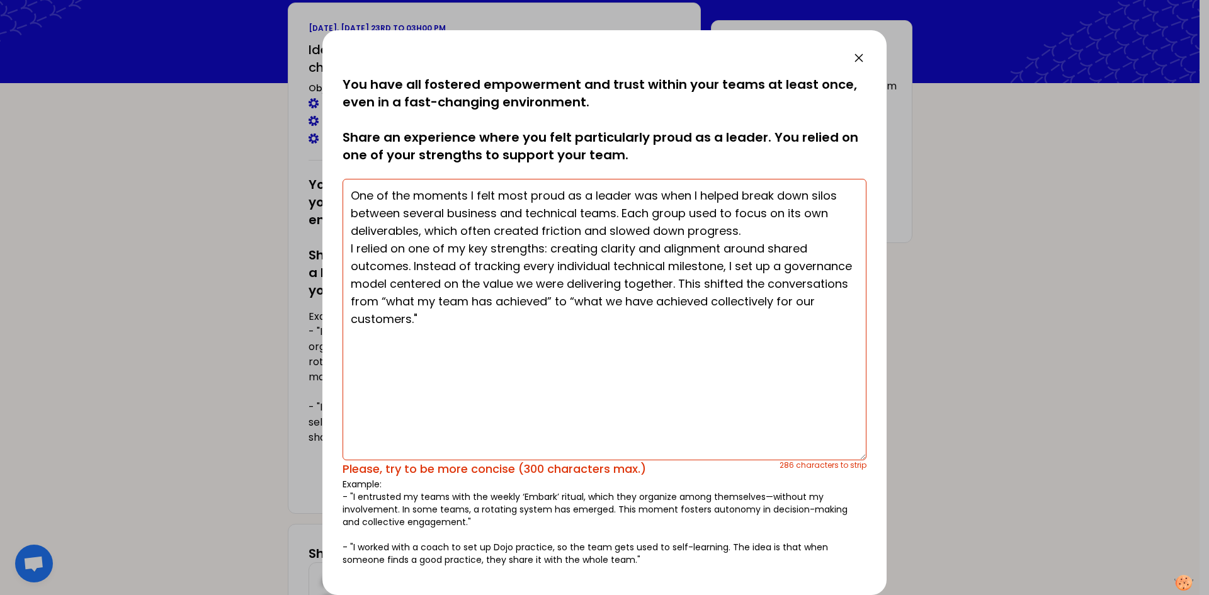
drag, startPoint x: 853, startPoint y: 227, endPoint x: 819, endPoint y: 450, distance: 224.8
click at [819, 450] on textarea "One of the moments I felt most proud as a leader was when I helped break down s…" at bounding box center [604, 319] width 524 height 281
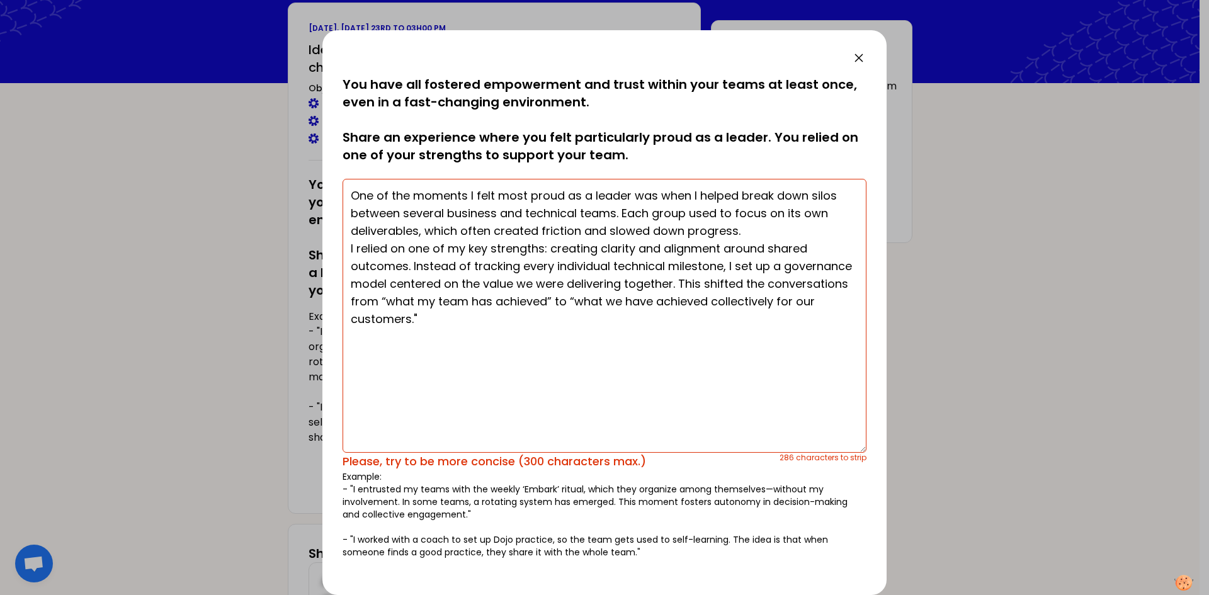
click at [710, 324] on textarea "One of the moments I felt most proud as a leader was when I helped break down s…" at bounding box center [604, 316] width 524 height 274
click at [648, 404] on textarea "One of the moments I felt most proud as a leader was when I helped break down s…" at bounding box center [604, 316] width 524 height 274
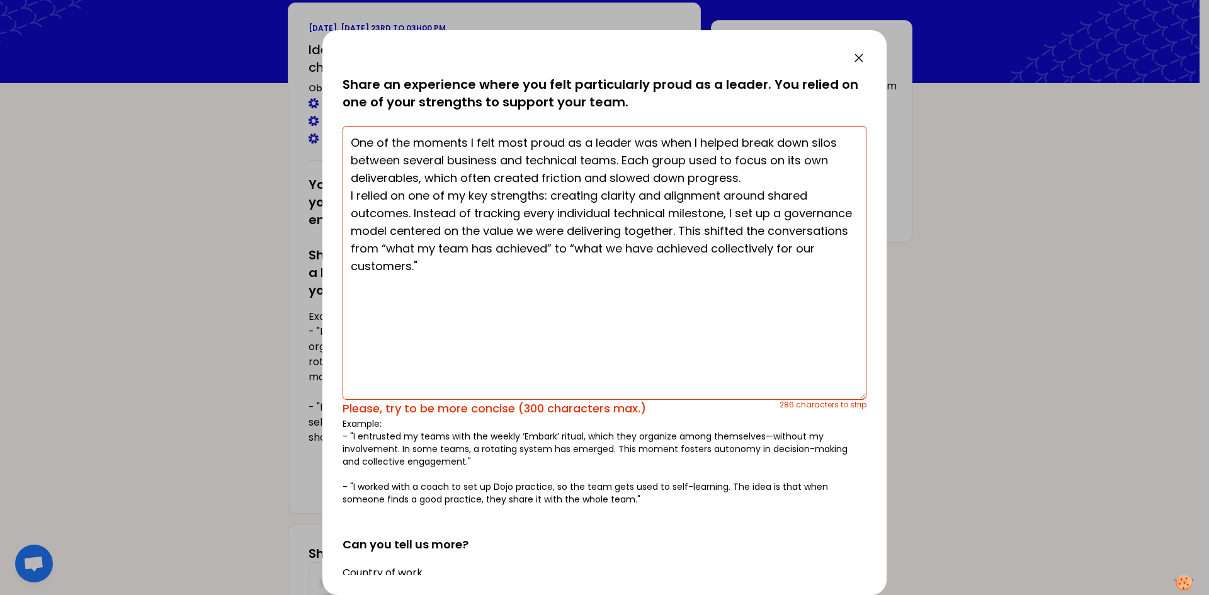
scroll to position [53, 0]
click at [616, 364] on textarea "One of the moments I felt most proud as a leader was when I helped break down s…" at bounding box center [604, 263] width 524 height 274
drag, startPoint x: 534, startPoint y: 268, endPoint x: 330, endPoint y: 126, distance: 249.2
click at [330, 126] on div "saved You have all fostered empowerment and trust within your teams at least on…" at bounding box center [604, 312] width 564 height 565
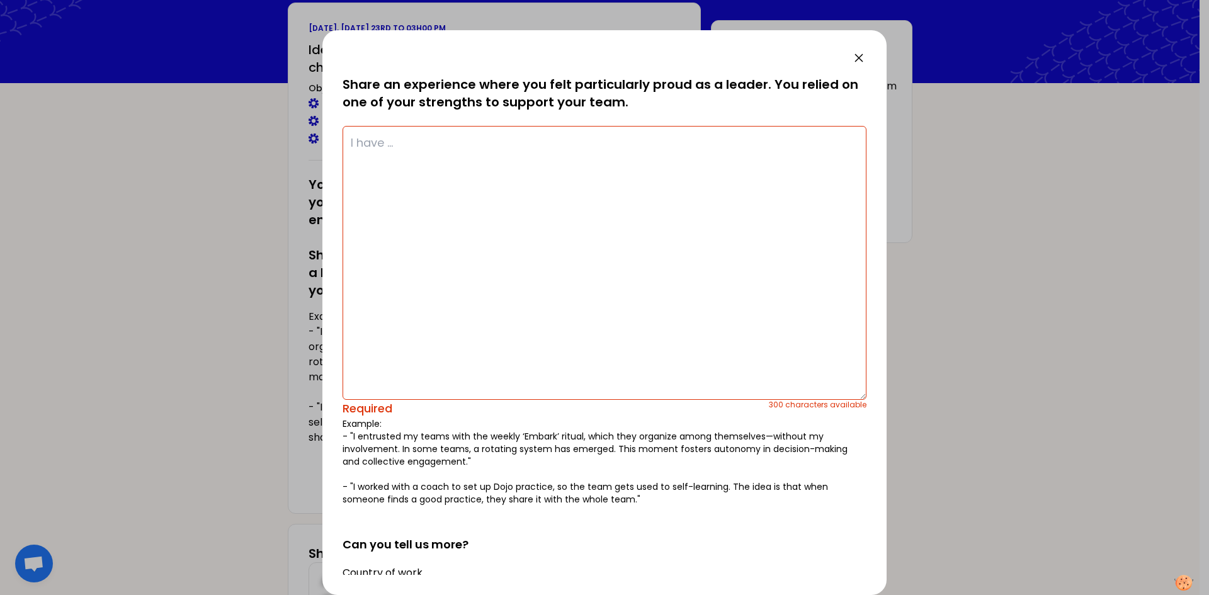
click at [488, 187] on textarea at bounding box center [604, 263] width 524 height 274
paste textarea "One of the moments I felt most proud as a leader was when I helped break down s…"
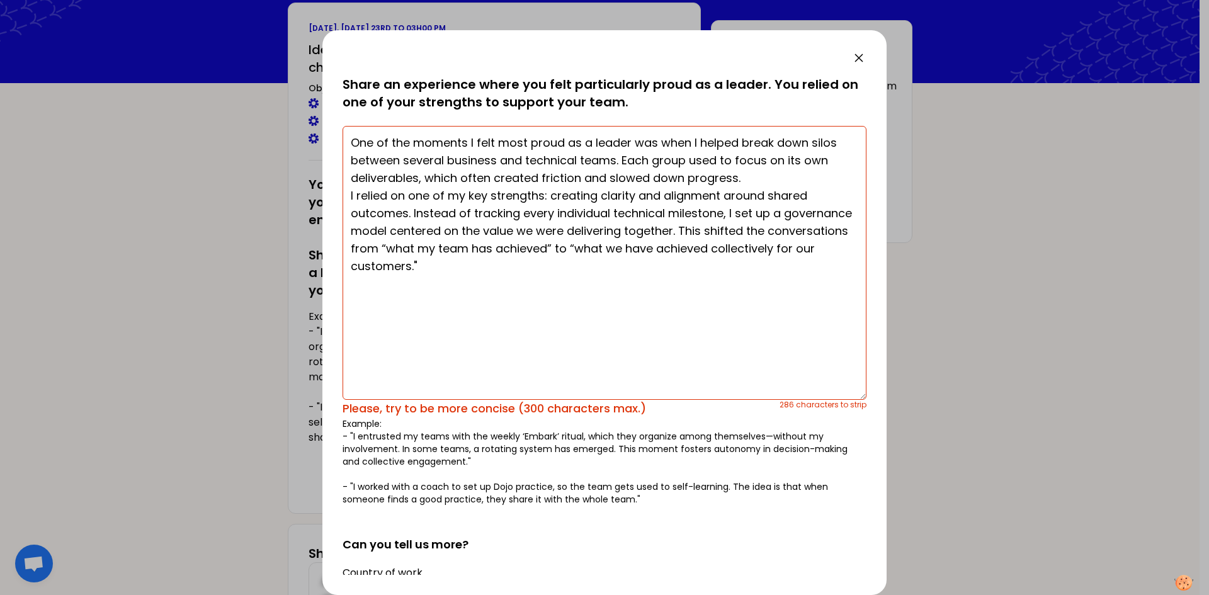
click at [669, 334] on textarea "One of the moments I felt most proud as a leader was when I helped break down s…" at bounding box center [604, 263] width 524 height 274
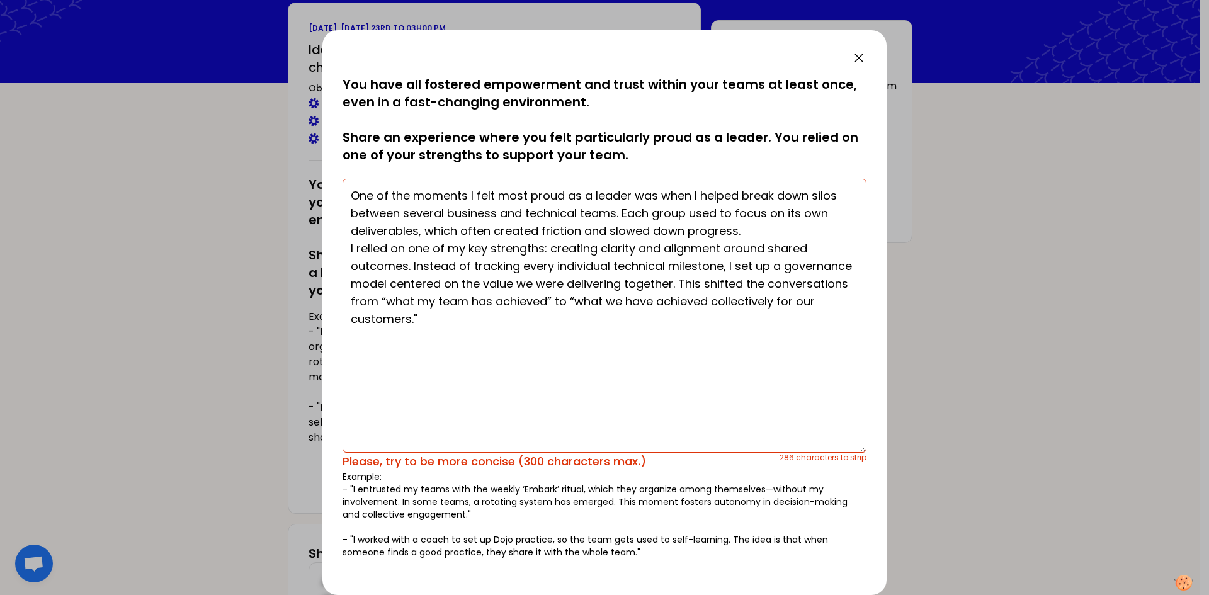
scroll to position [0, 0]
click at [639, 375] on textarea "One of the moments I felt most proud as a leader was when I helped break down s…" at bounding box center [604, 316] width 524 height 274
paste textarea "I’m proud of breaking silos between business and technical teams by shifting go…"
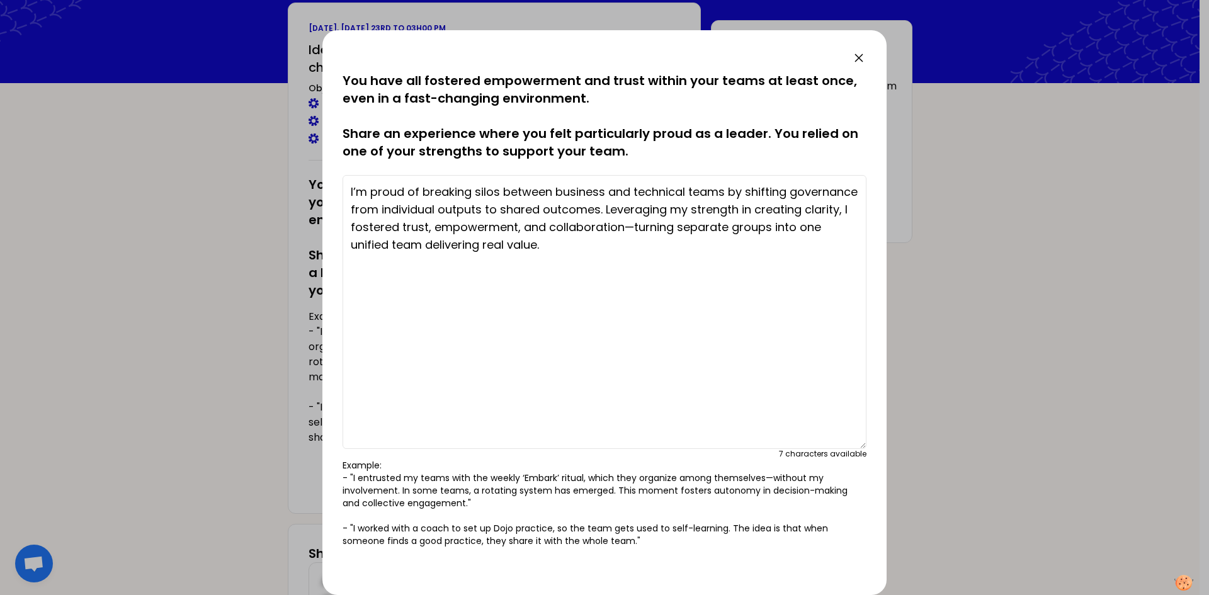
scroll to position [307, 0]
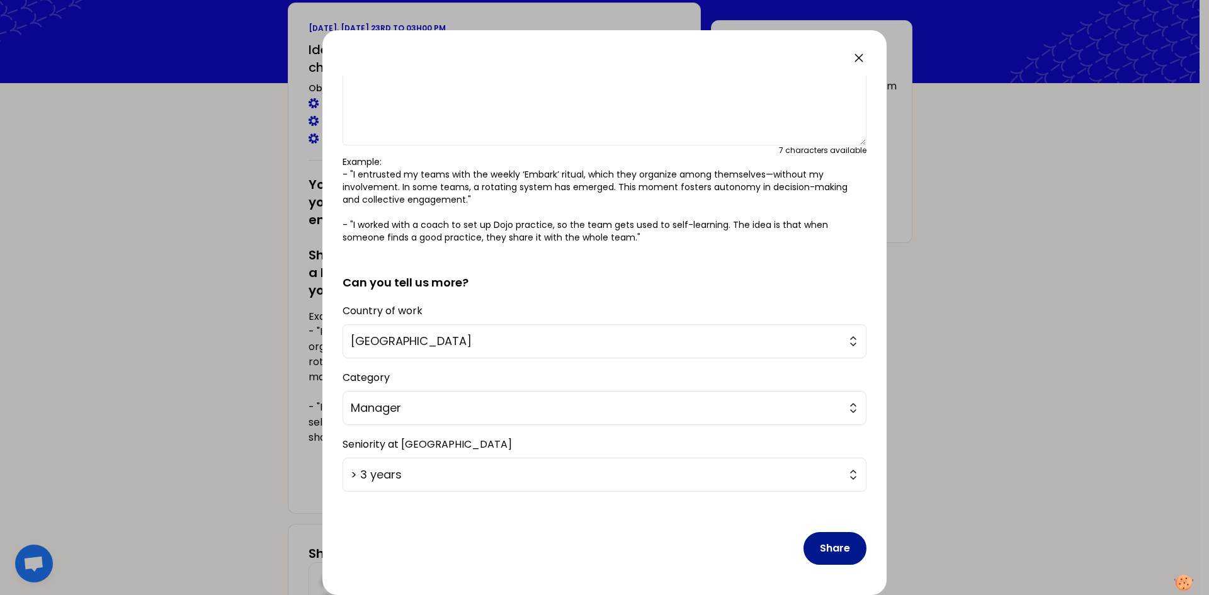
type textarea "I’m proud of breaking silos between business and technical teams by shifting go…"
click at [828, 545] on button "Share" at bounding box center [834, 548] width 63 height 33
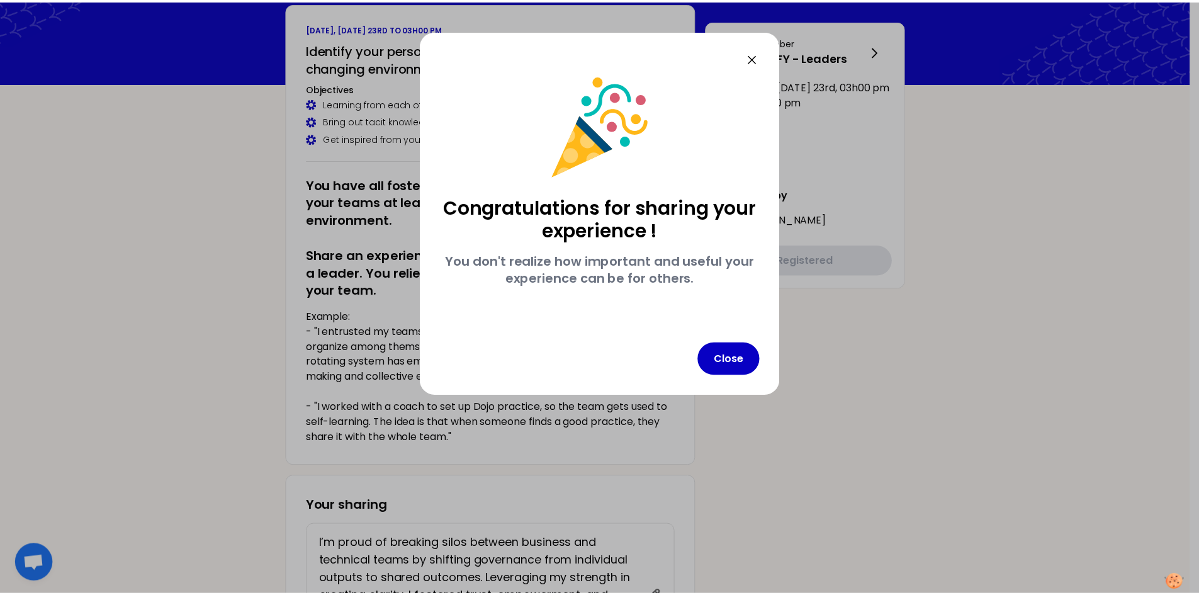
scroll to position [0, 0]
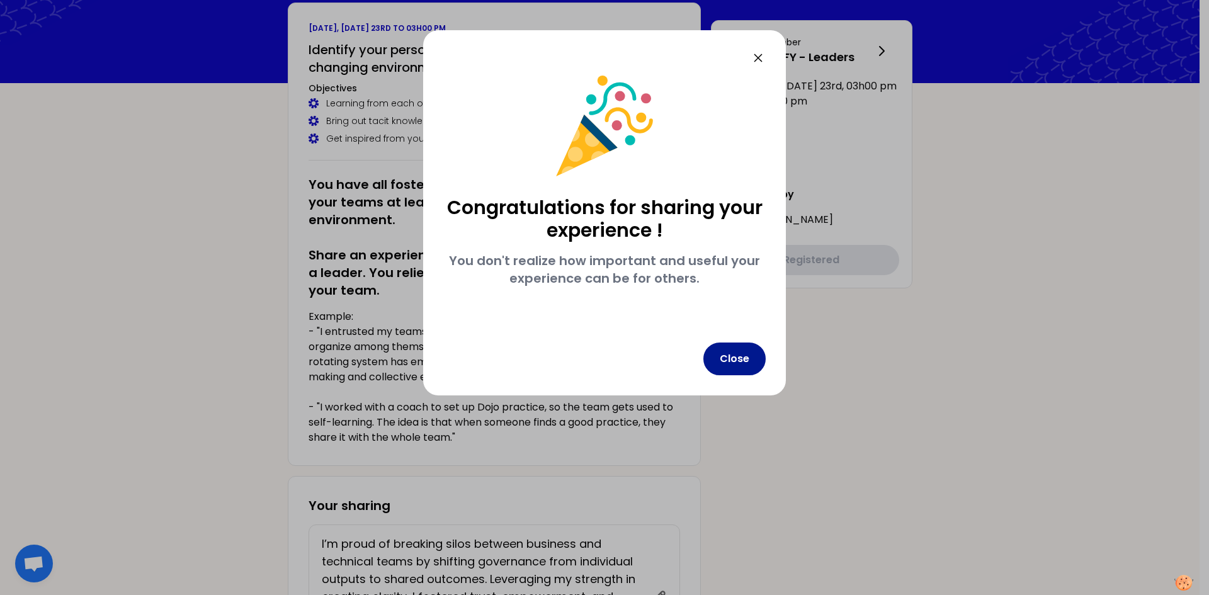
click at [732, 360] on button "Close" at bounding box center [734, 358] width 62 height 33
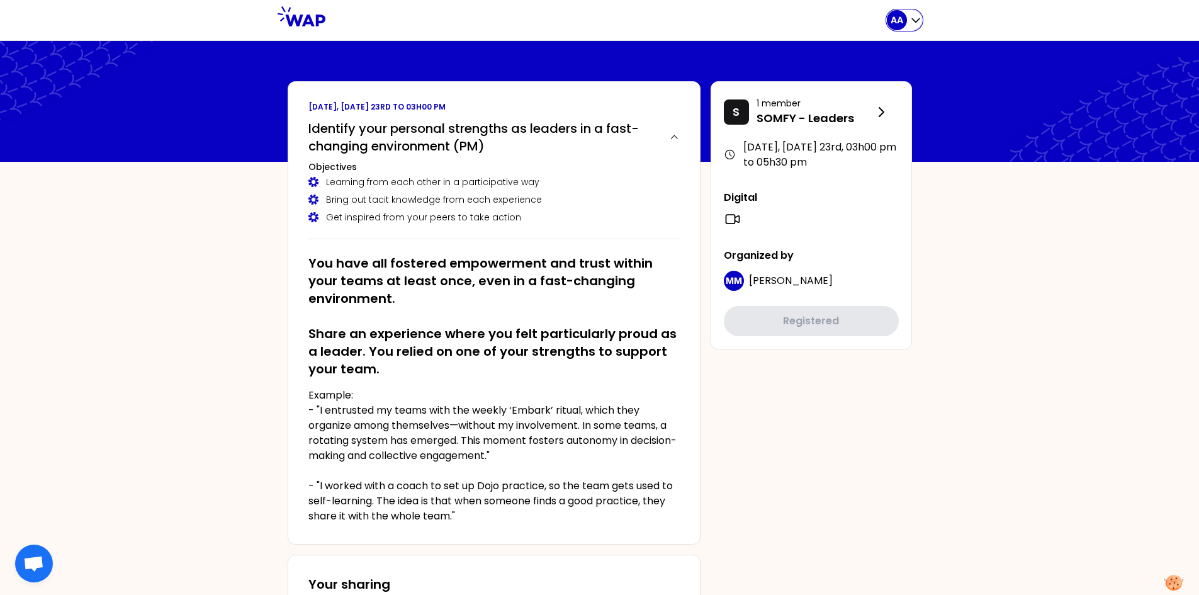
click at [899, 24] on p "AA" at bounding box center [897, 20] width 13 height 13
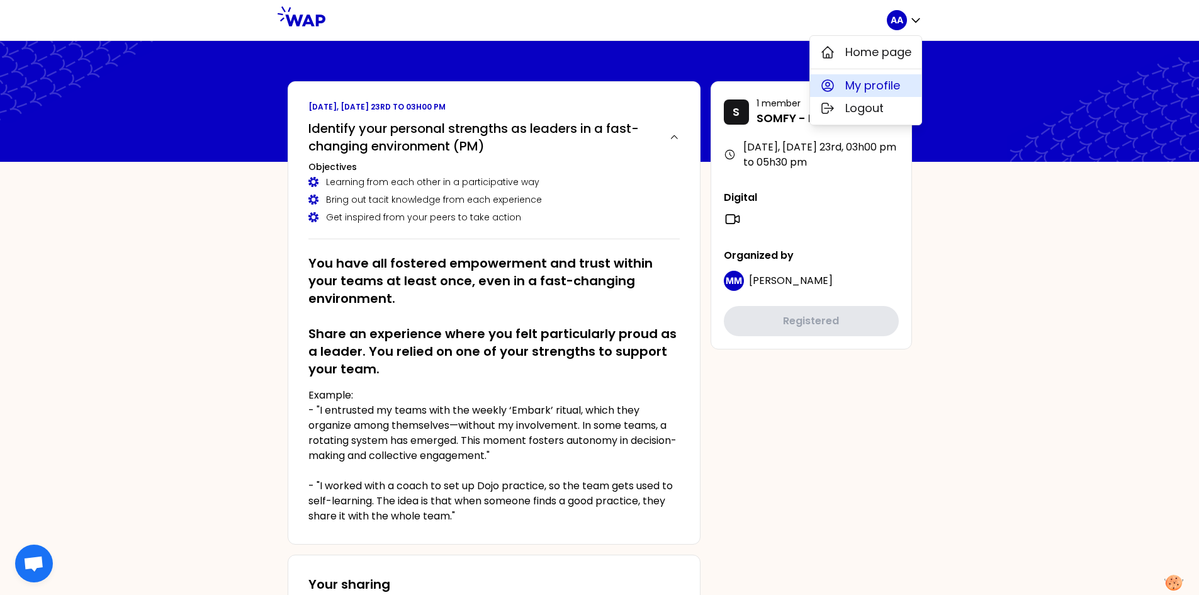
click at [878, 86] on span "My profile" at bounding box center [872, 86] width 55 height 18
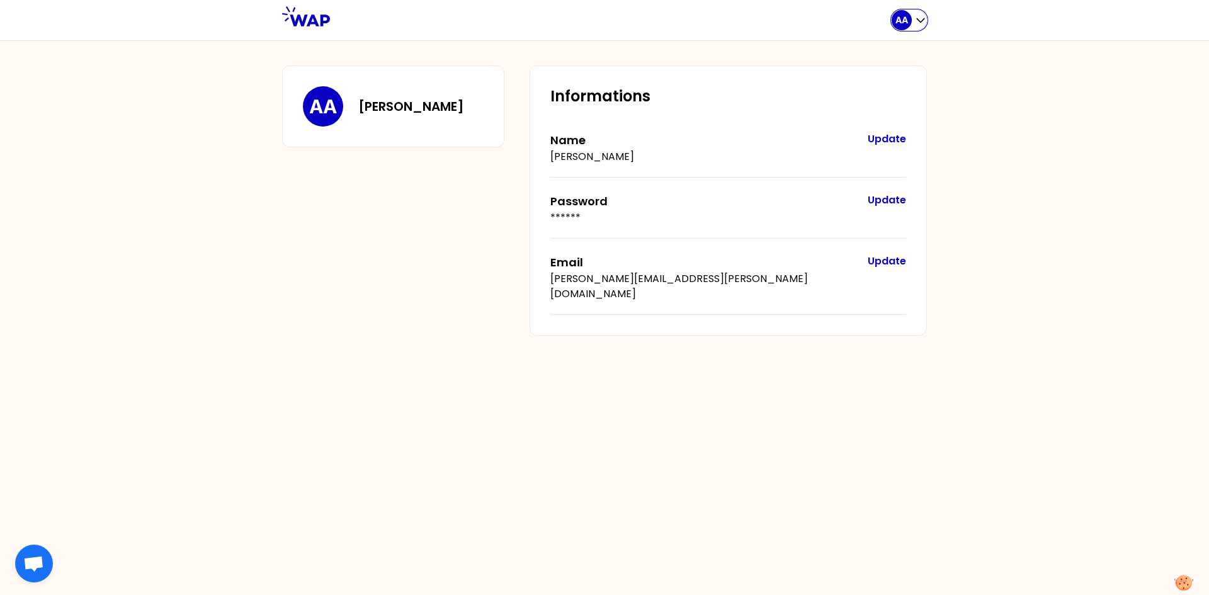
click at [901, 28] on div "AA" at bounding box center [901, 20] width 20 height 20
click at [881, 63] on button "Home page" at bounding box center [870, 52] width 111 height 23
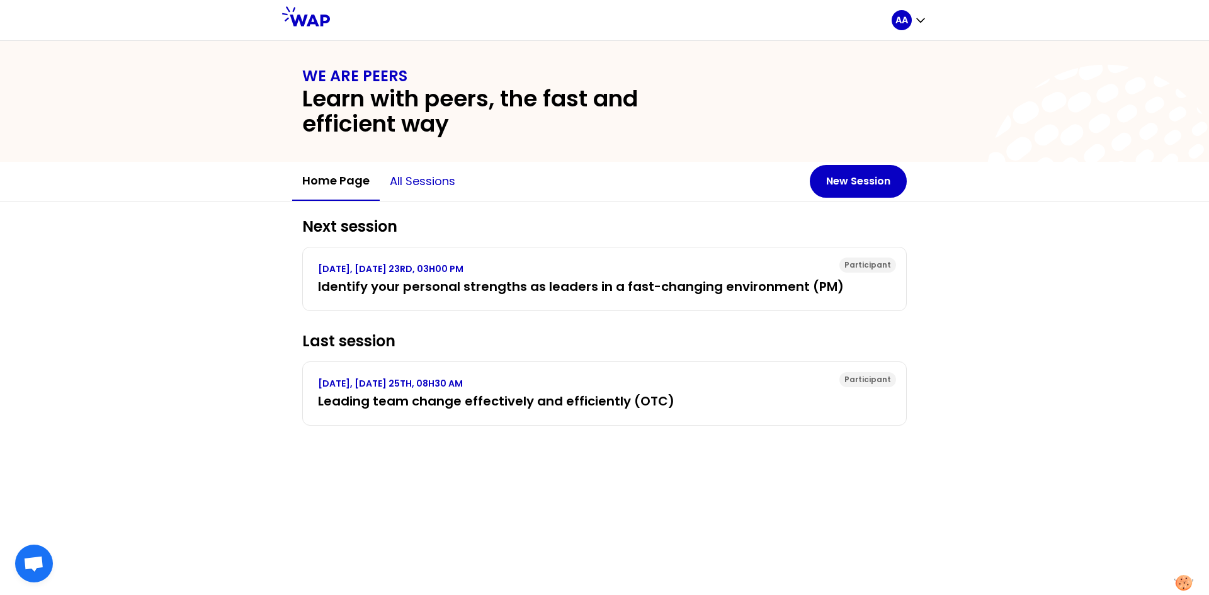
click at [431, 178] on button "All sessions" at bounding box center [423, 181] width 86 height 38
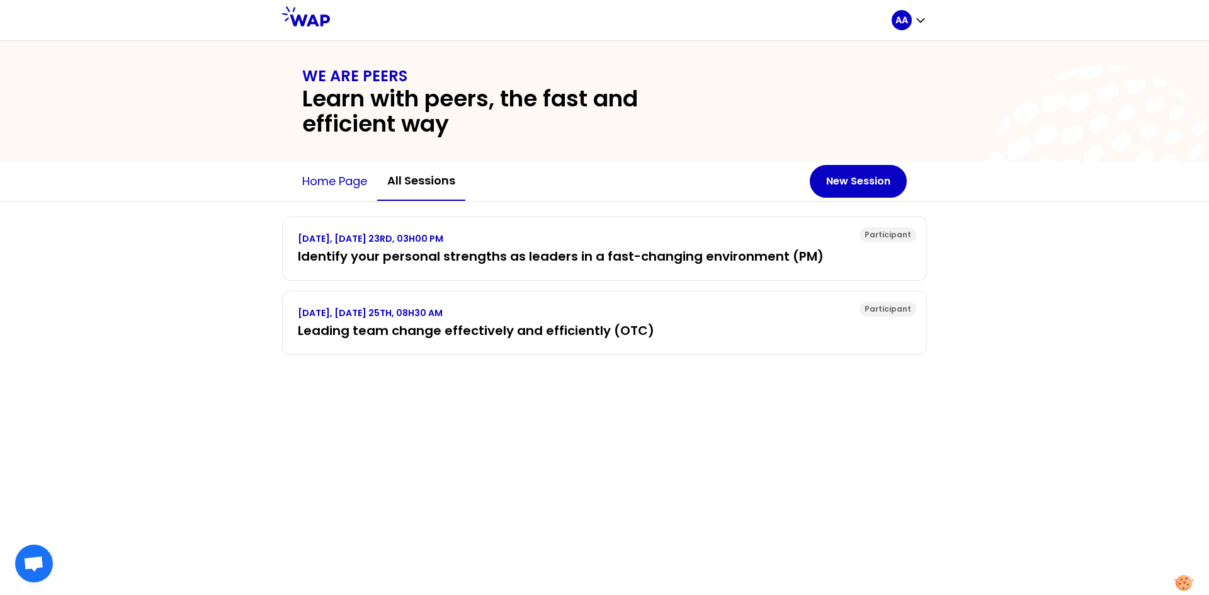
click at [340, 178] on button "Home page" at bounding box center [334, 181] width 85 height 38
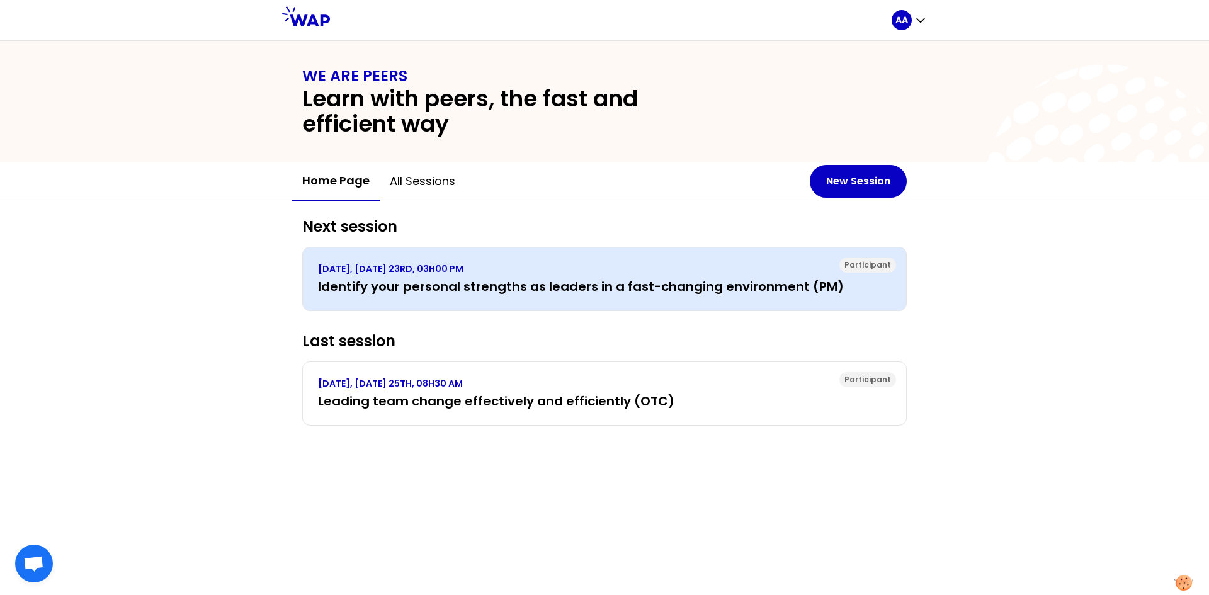
click at [585, 283] on h3 "Identify your personal strengths as leaders in a fast-changing environment (PM)" at bounding box center [604, 287] width 573 height 18
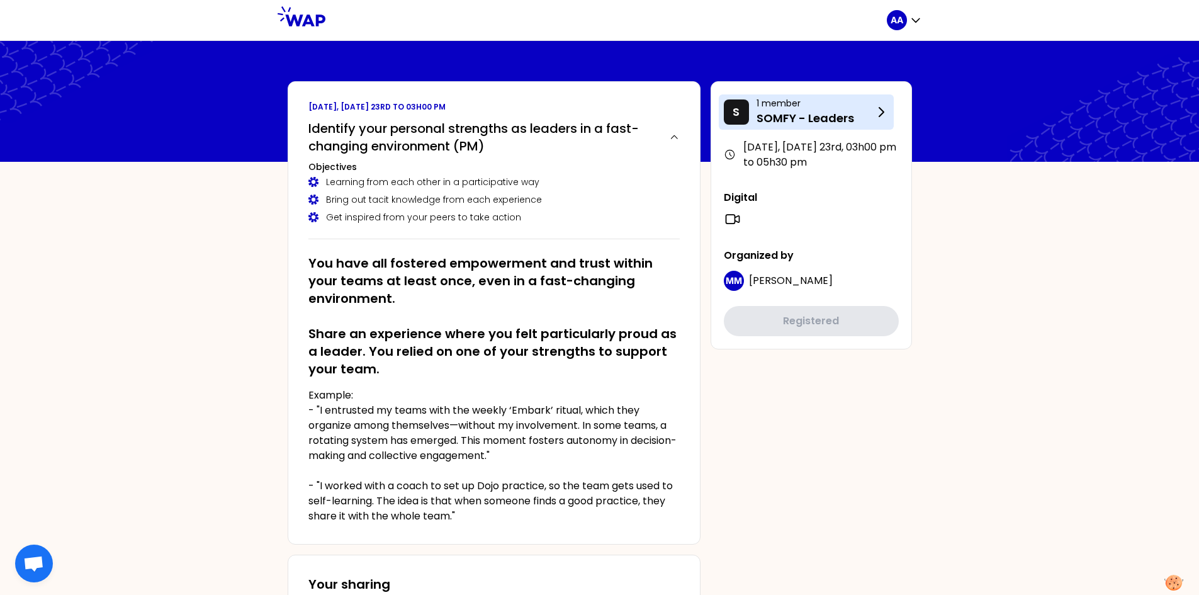
click at [805, 113] on p "SOMFY - Leaders" at bounding box center [815, 119] width 117 height 18
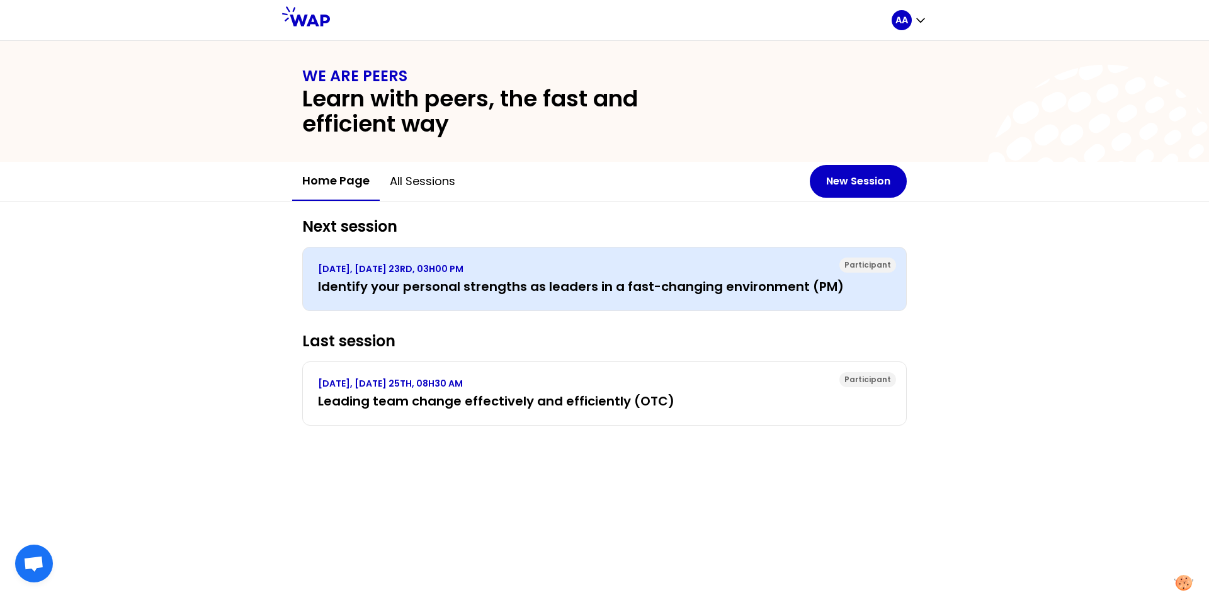
click at [374, 297] on div "Participant SEPTEMBER 2025, TUESDAY 23RD, 03H00 PM Identify your personal stren…" at bounding box center [604, 279] width 604 height 64
click at [375, 288] on h3 "Identify your personal strengths as leaders in a fast-changing environment (PM)" at bounding box center [604, 287] width 573 height 18
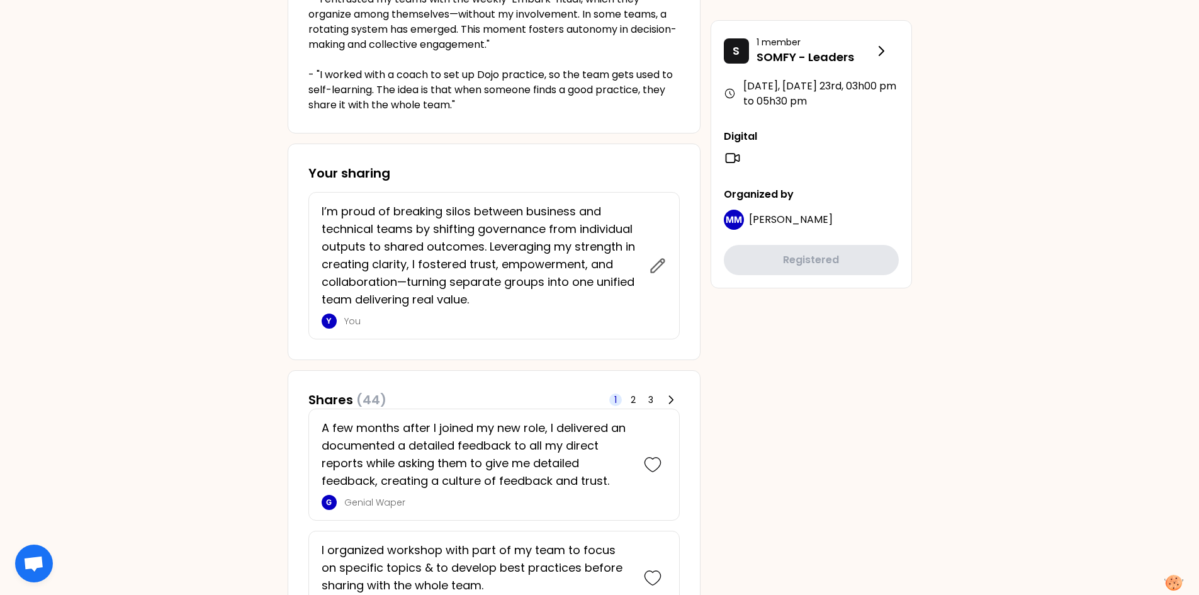
scroll to position [370, 0]
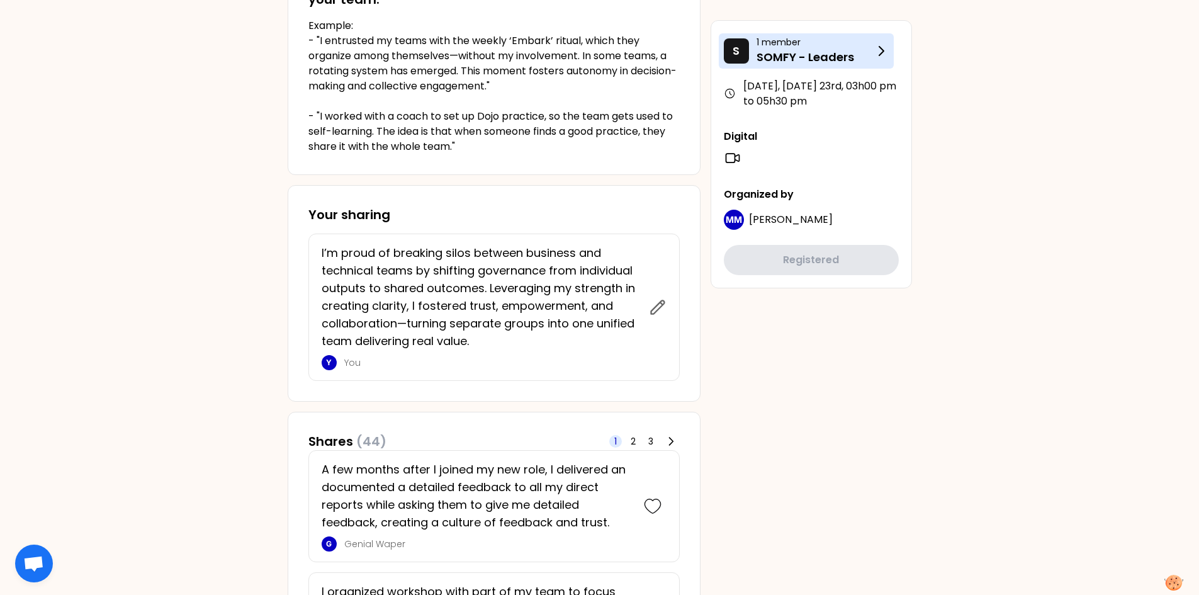
click at [802, 55] on p "SOMFY - Leaders" at bounding box center [815, 57] width 117 height 18
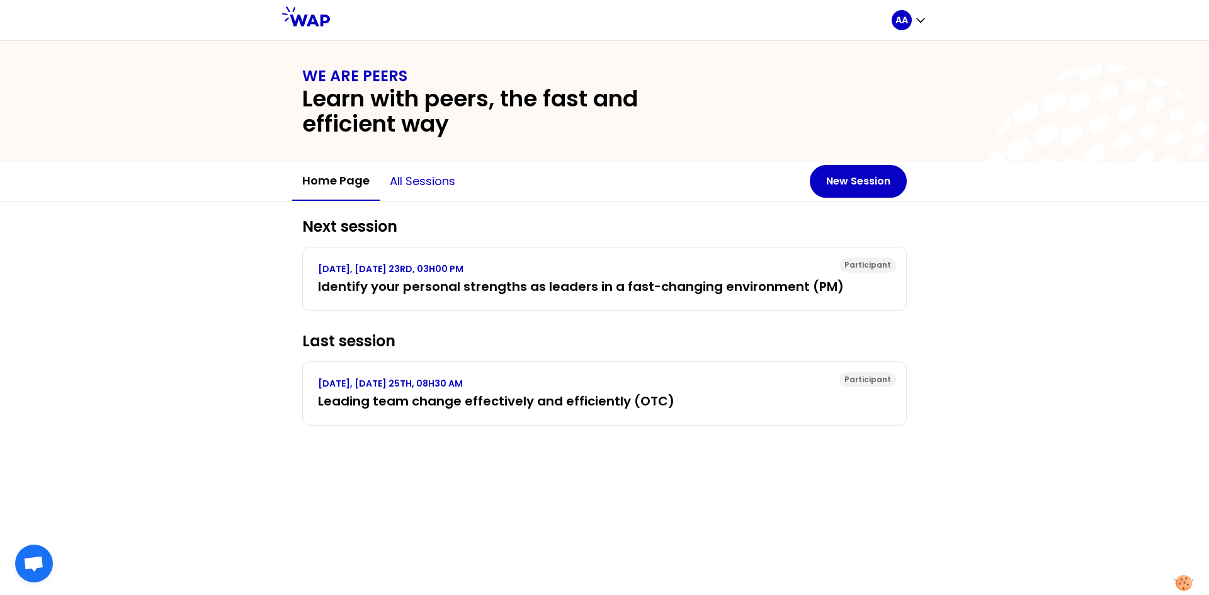
click at [409, 180] on button "All sessions" at bounding box center [423, 181] width 86 height 38
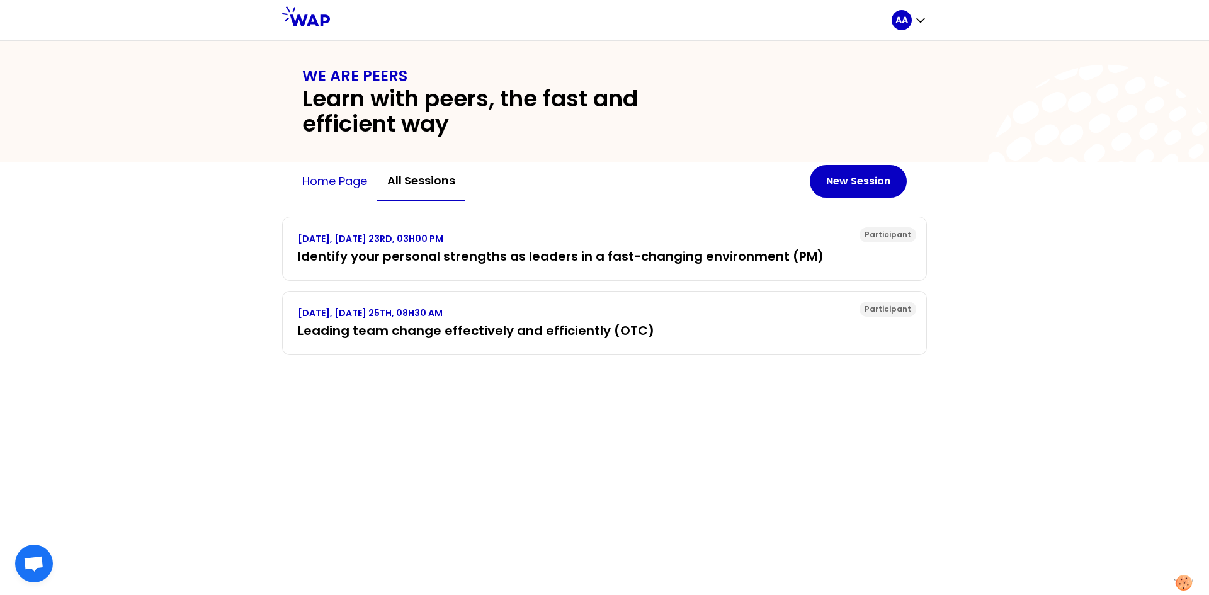
click at [331, 184] on button "Home page" at bounding box center [334, 181] width 85 height 38
